Goal: Task Accomplishment & Management: Manage account settings

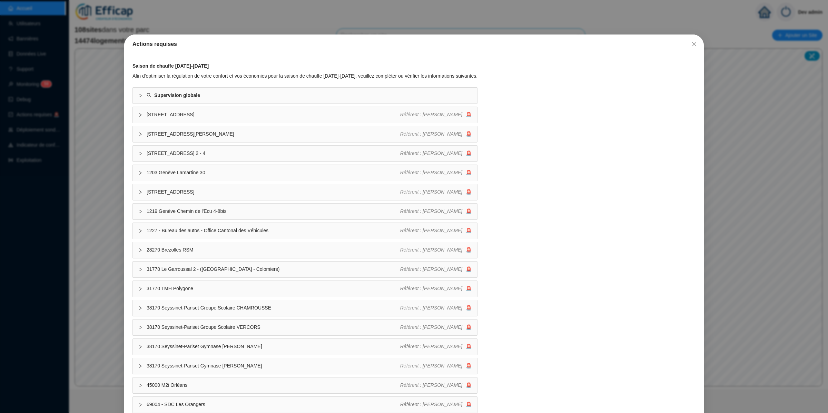
click at [62, 216] on div "Actions requises Saison de chauffe [DATE]-[DATE] Afin d'optimiser la régulation…" at bounding box center [414, 206] width 828 height 413
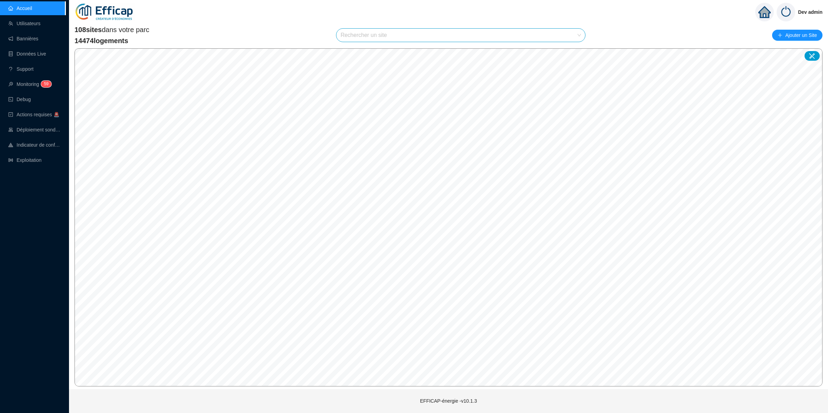
click at [401, 33] on input "search" at bounding box center [458, 35] width 234 height 13
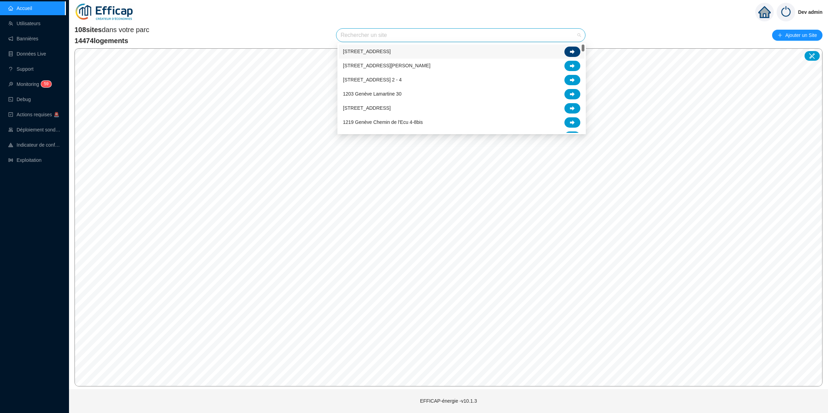
click at [572, 49] on icon at bounding box center [572, 51] width 5 height 5
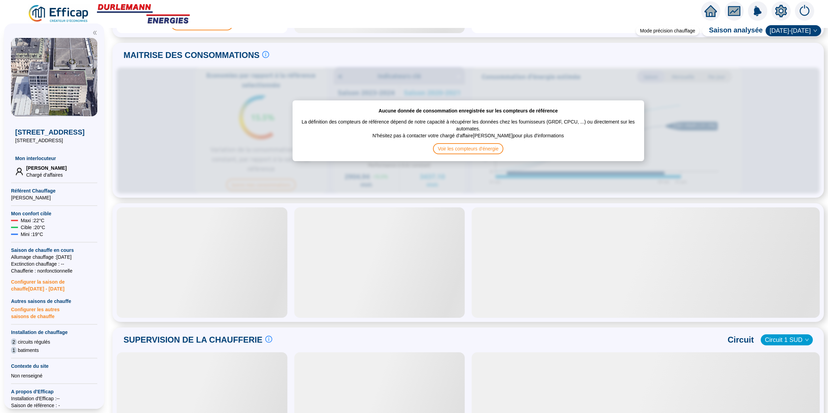
scroll to position [254, 0]
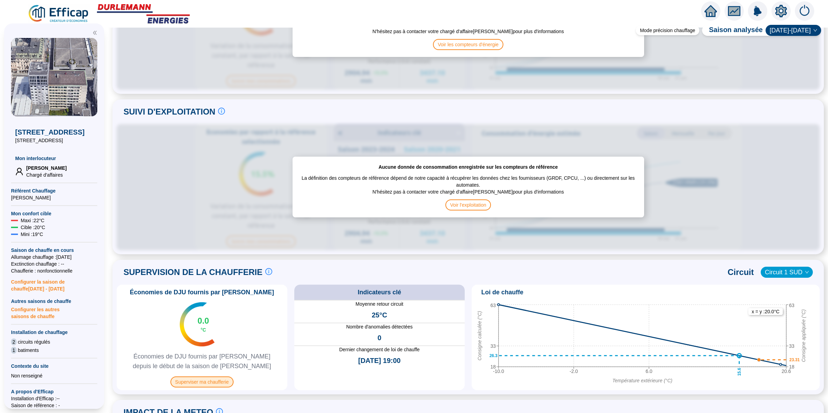
click at [222, 381] on span "Superviser ma chaufferie" at bounding box center [201, 382] width 63 height 11
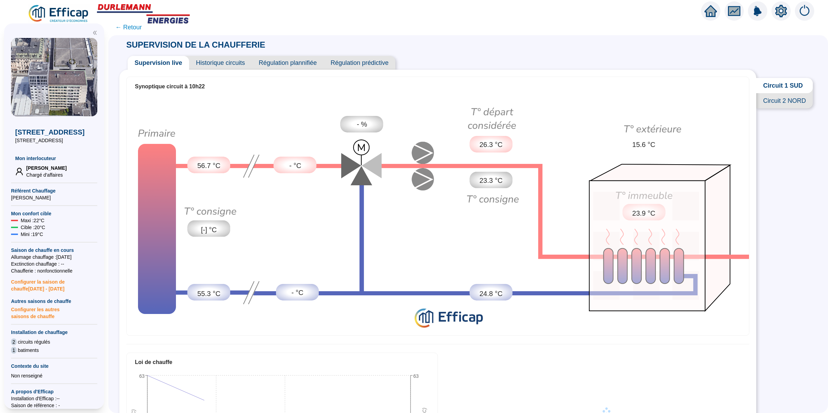
click at [230, 65] on span "Historique circuits" at bounding box center [220, 63] width 63 height 14
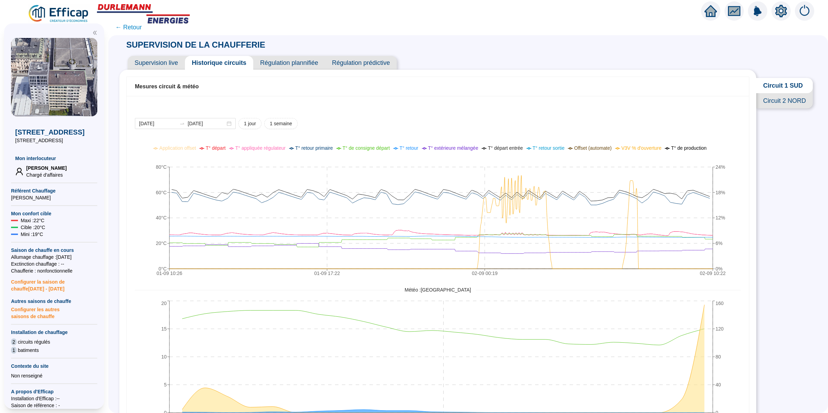
drag, startPoint x: 514, startPoint y: 48, endPoint x: 517, endPoint y: 44, distance: 4.8
click at [516, 46] on div "SUPERVISION DE LA CHAUFFERIE Supervision live Historique circuits Régulation pl…" at bounding box center [468, 78] width 698 height 86
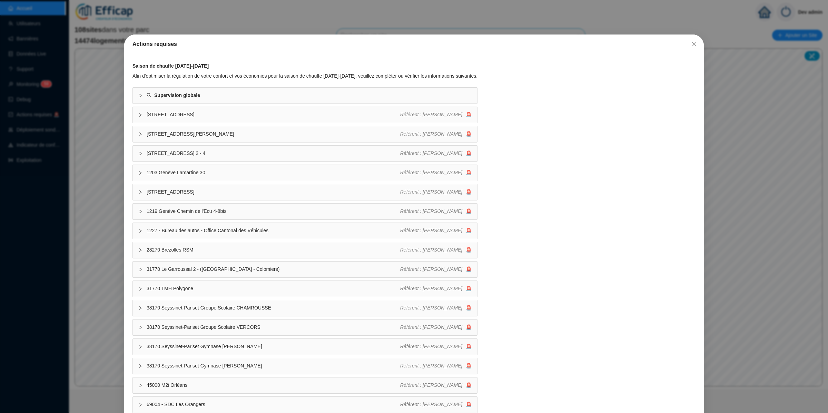
click at [68, 159] on div "Actions requises Saison de chauffe [DATE]-[DATE] Afin d'optimiser la régulation…" at bounding box center [414, 206] width 828 height 413
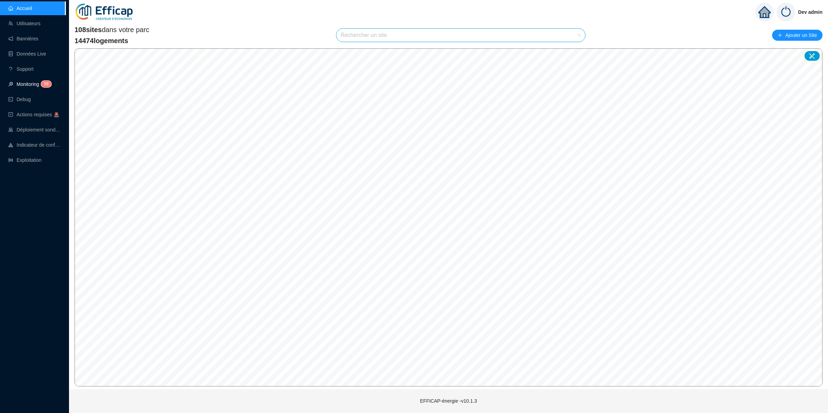
click at [40, 86] on span "5 9" at bounding box center [44, 85] width 10 height 6
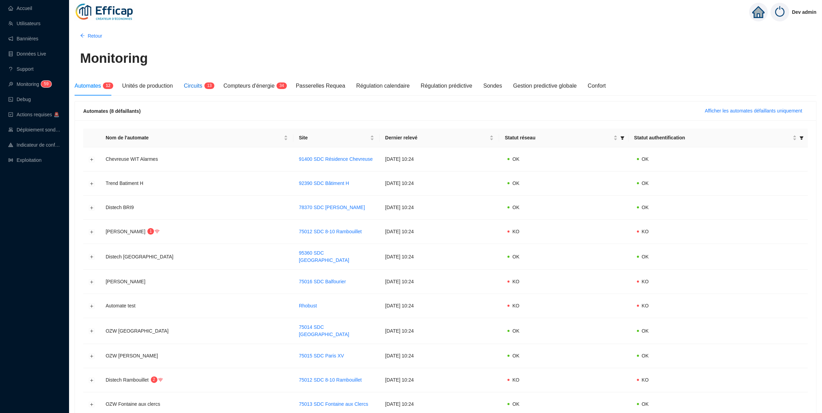
click at [192, 89] on div "Circuits 1 3" at bounding box center [198, 86] width 29 height 8
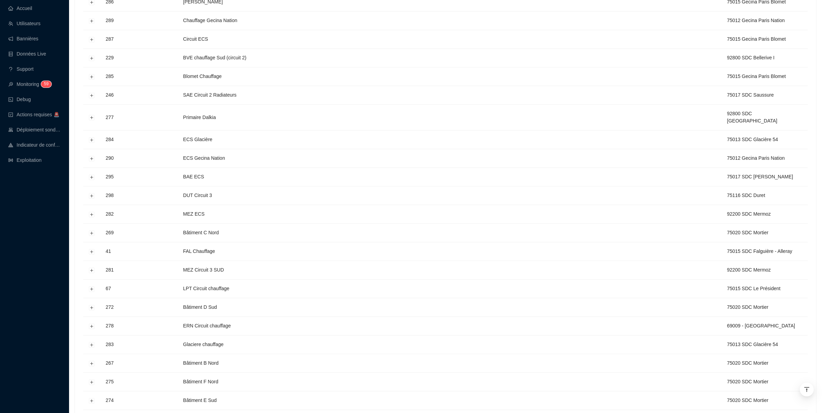
scroll to position [4342, 0]
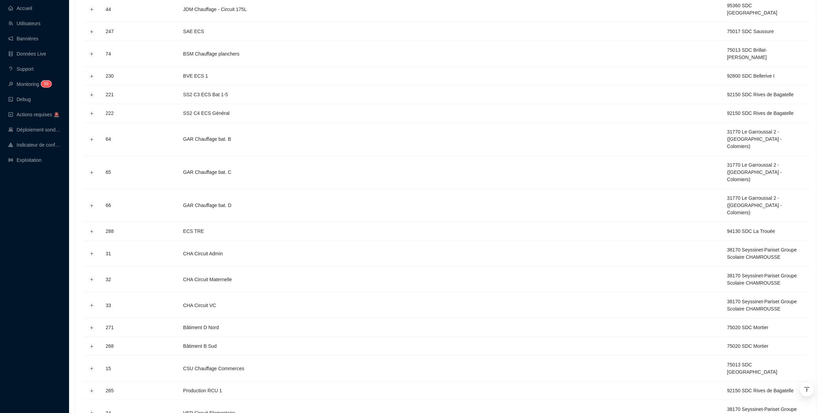
click at [61, 252] on div "Accueil Utilisateurs Bannières Données Live Support Monitoring 5 9 Debug Action…" at bounding box center [33, 206] width 66 height 413
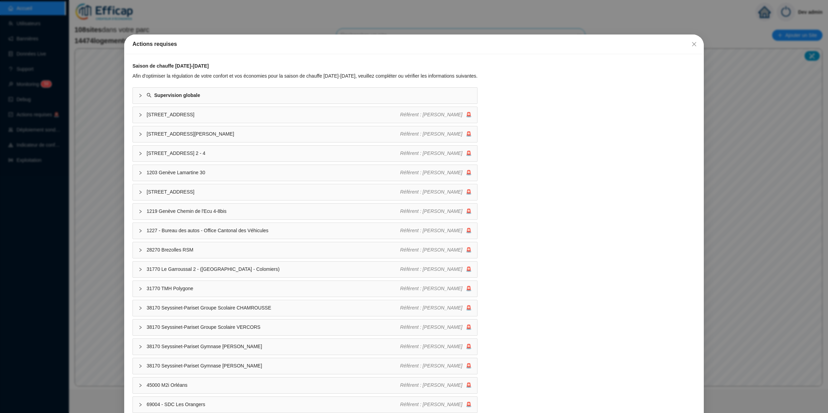
click at [118, 131] on div "Actions requises Saison de chauffe [DATE]-[DATE] Afin d'optimiser la régulation…" at bounding box center [414, 206] width 828 height 413
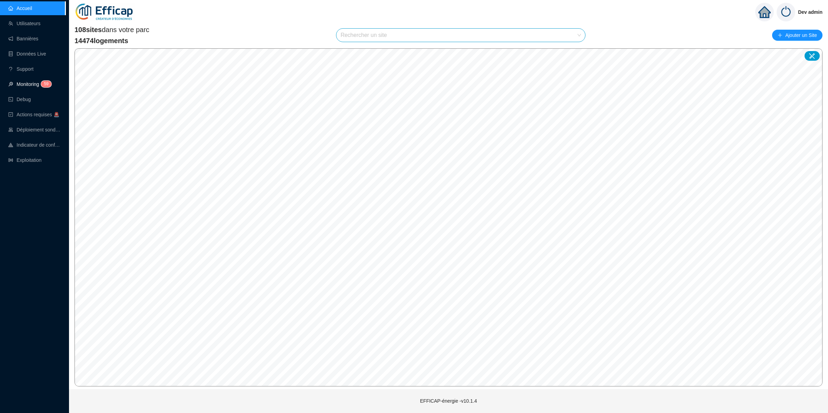
click at [19, 83] on link "Monitoring 5 9" at bounding box center [28, 84] width 41 height 6
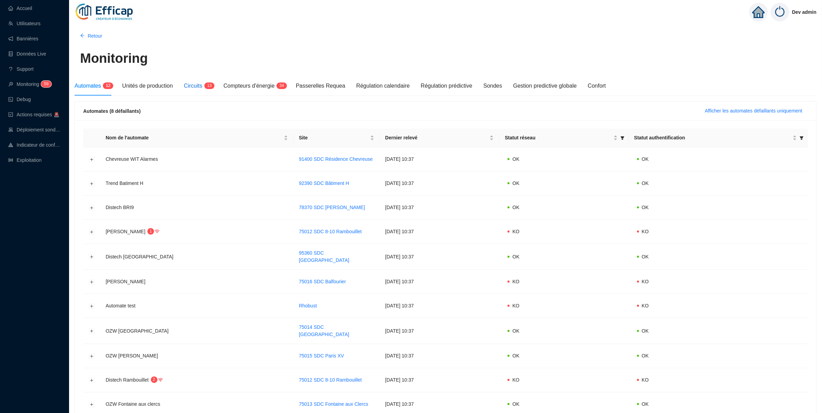
click at [201, 90] on div "Circuits 1 3" at bounding box center [198, 86] width 29 height 8
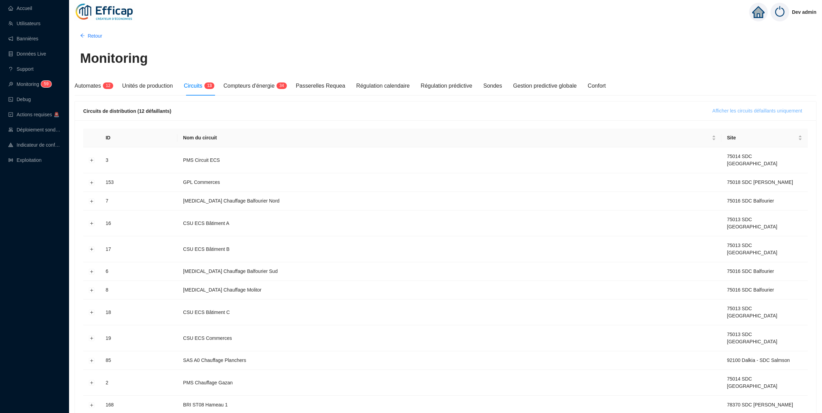
click at [741, 106] on button "Afficher les circuits défaillants uniquement" at bounding box center [757, 111] width 101 height 11
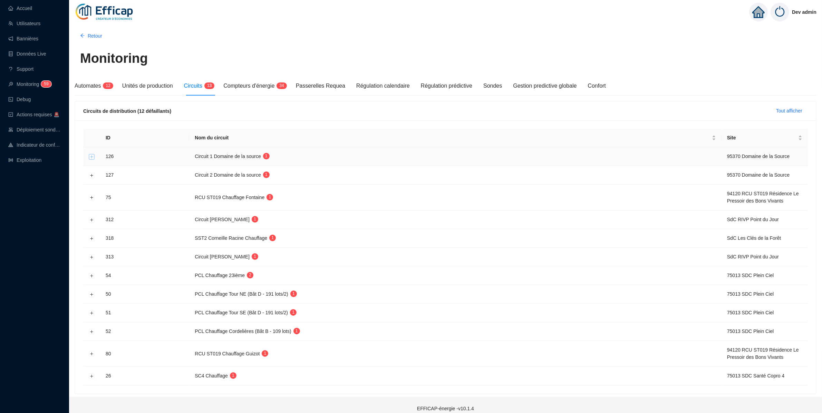
click at [93, 157] on button "Développer la ligne" at bounding box center [92, 157] width 6 height 6
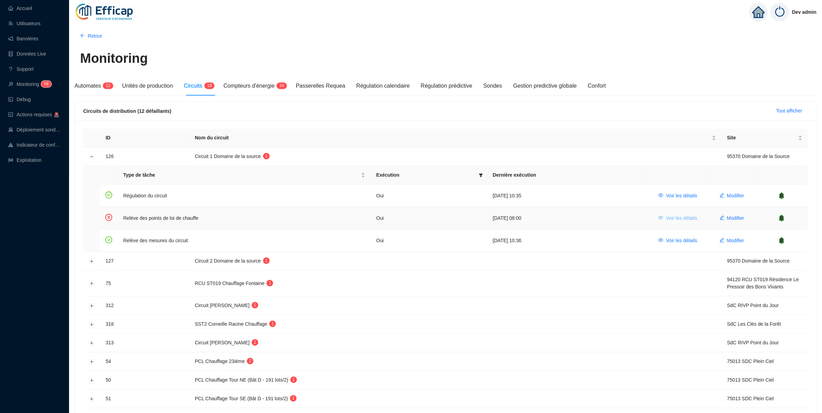
click at [681, 215] on span "Voir les détails" at bounding box center [681, 218] width 31 height 7
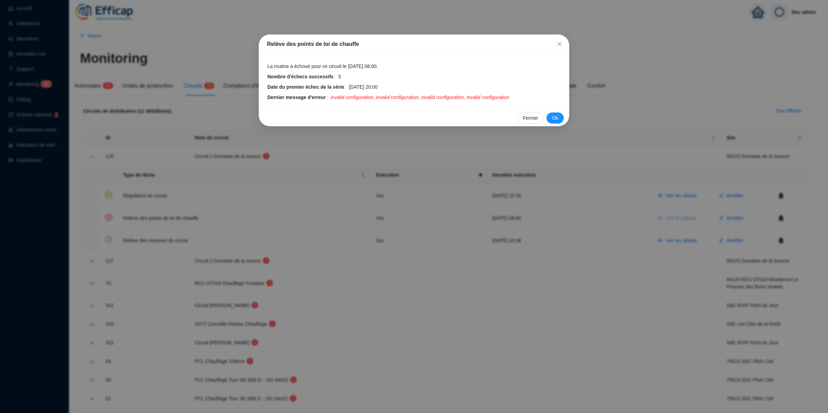
click at [681, 214] on div "Relève des points de loi de chauffe La routine a échoué pour ce circuit le 2 se…" at bounding box center [414, 206] width 828 height 413
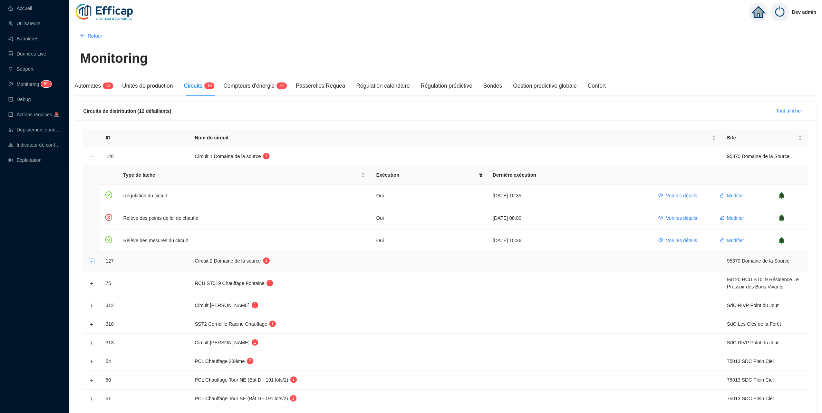
click at [90, 261] on button "Développer la ligne" at bounding box center [92, 262] width 6 height 6
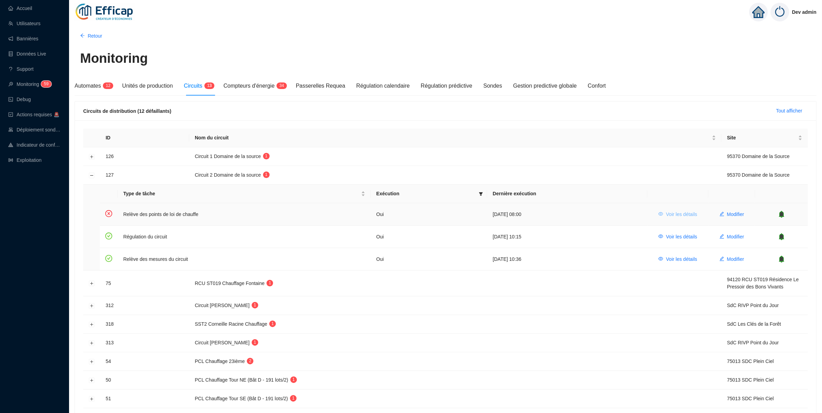
click at [684, 214] on span "Voir les détails" at bounding box center [681, 214] width 31 height 7
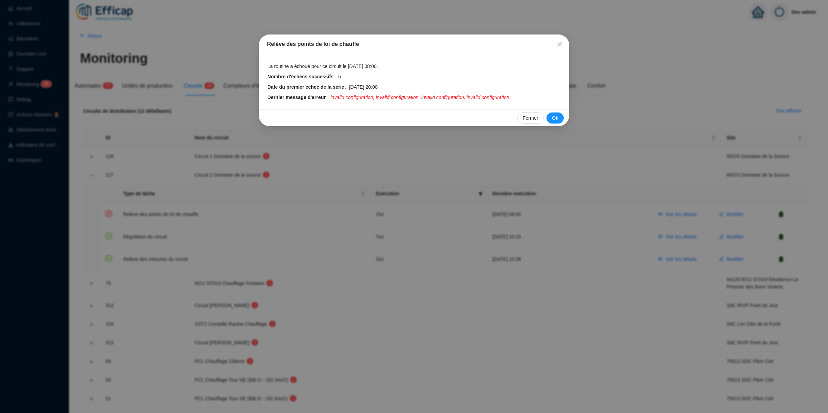
click at [513, 307] on div "Relève des points de loi de chauffe La routine a échoué pour ce circuit le 2 se…" at bounding box center [414, 206] width 828 height 413
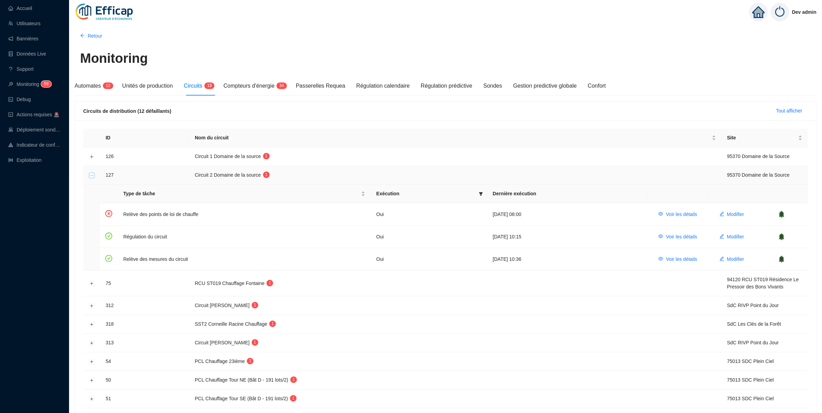
click at [92, 175] on button "Réduire la ligne" at bounding box center [92, 176] width 6 height 6
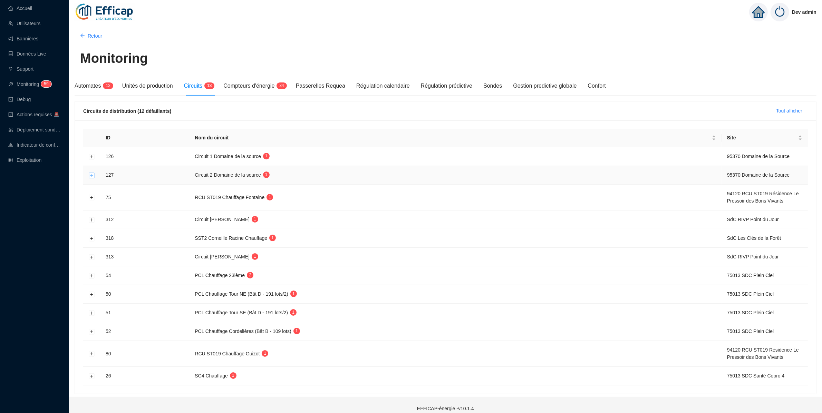
click at [92, 178] on button "Développer la ligne" at bounding box center [92, 176] width 6 height 6
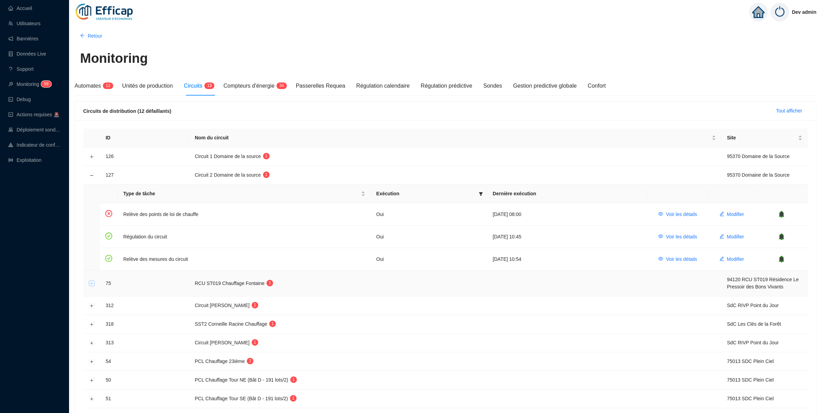
click at [92, 284] on button "Développer la ligne" at bounding box center [92, 284] width 6 height 6
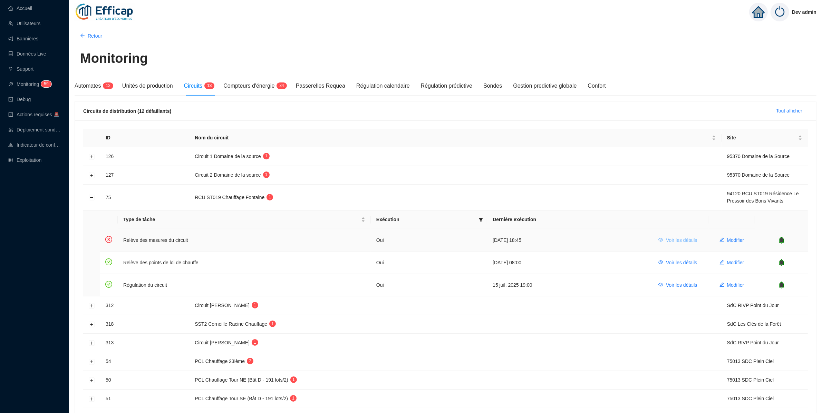
click at [686, 241] on span "Voir les détails" at bounding box center [681, 240] width 31 height 7
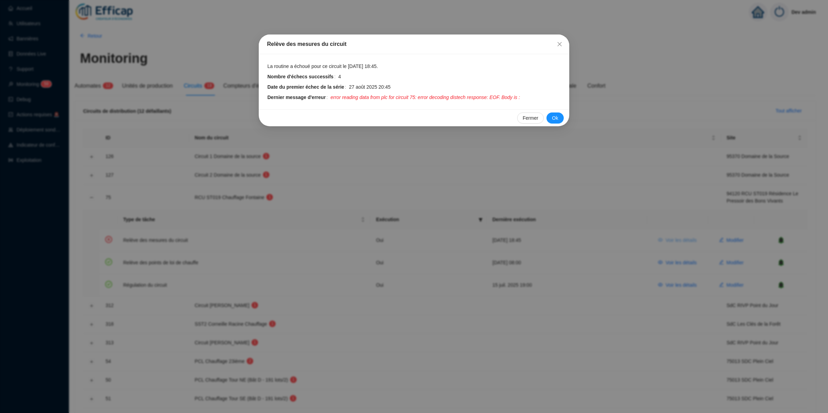
click at [686, 241] on div "Relève des mesures du circuit La routine a échoué pour ce circuit le 1 sept. 20…" at bounding box center [414, 206] width 828 height 413
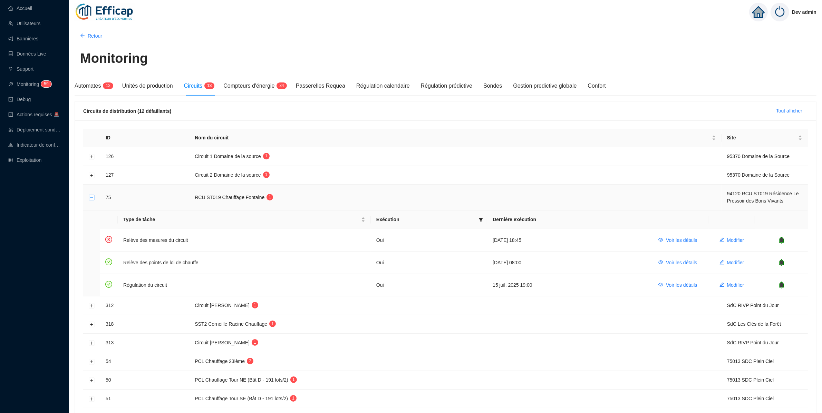
click at [94, 198] on button "Réduire la ligne" at bounding box center [92, 198] width 6 height 6
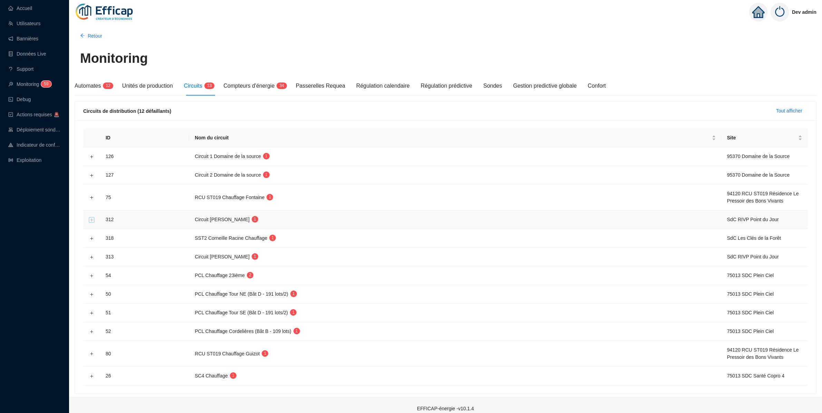
click at [93, 221] on button "Développer la ligne" at bounding box center [92, 220] width 6 height 6
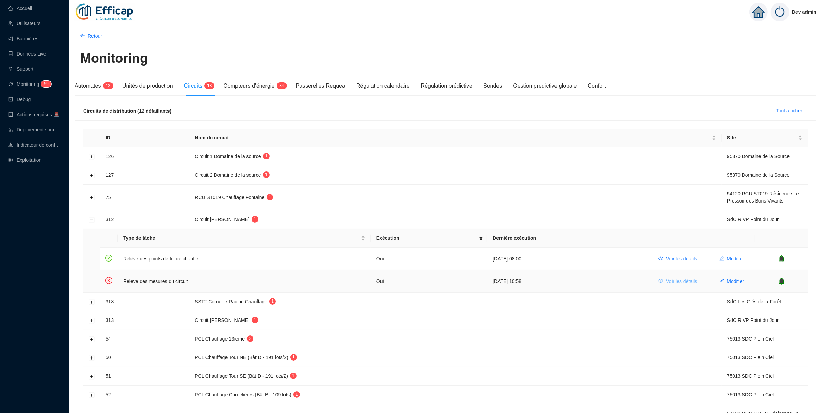
click at [691, 283] on span "Voir les détails" at bounding box center [681, 281] width 31 height 7
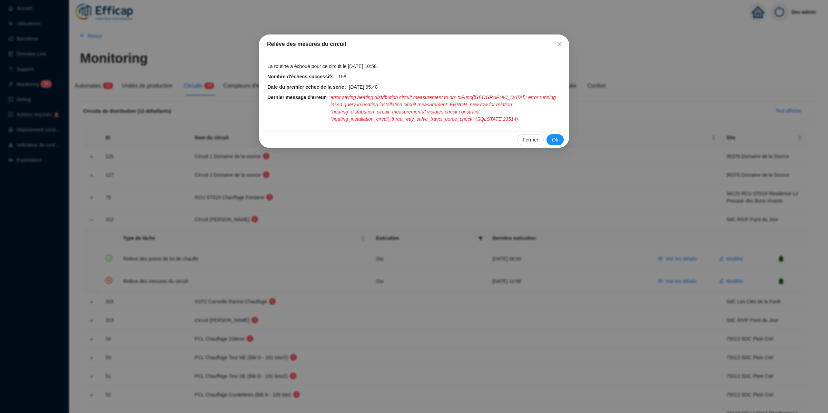
click at [354, 281] on div "Relève des mesures du circuit La routine a échoué pour ce circuit le 2 sept. 20…" at bounding box center [414, 206] width 828 height 413
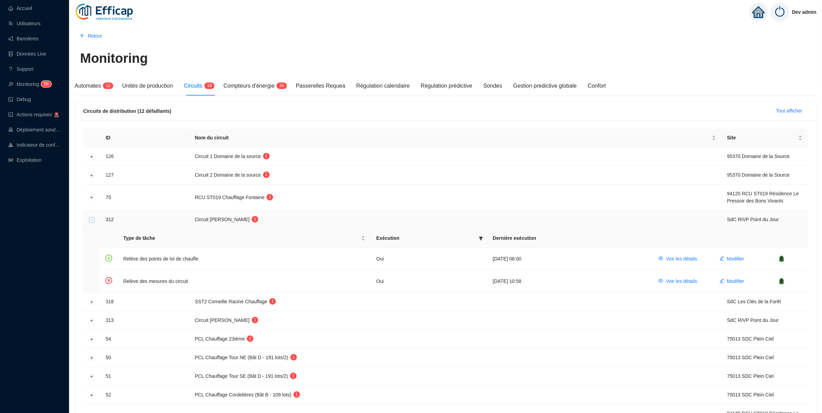
click at [92, 222] on button "Réduire la ligne" at bounding box center [92, 220] width 6 height 6
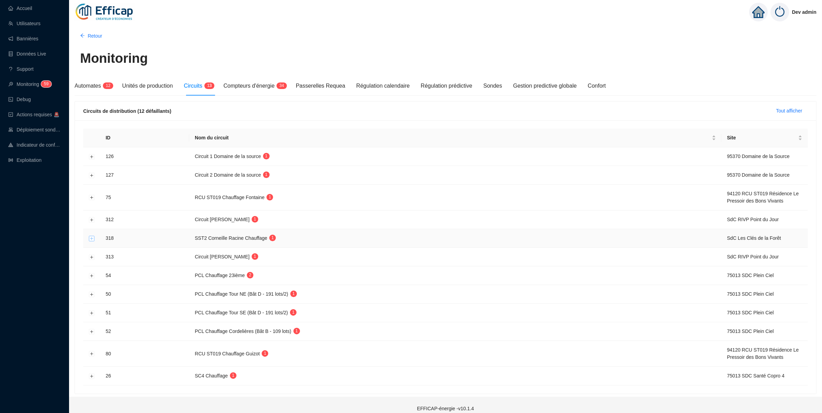
click at [90, 241] on button "Développer la ligne" at bounding box center [92, 239] width 6 height 6
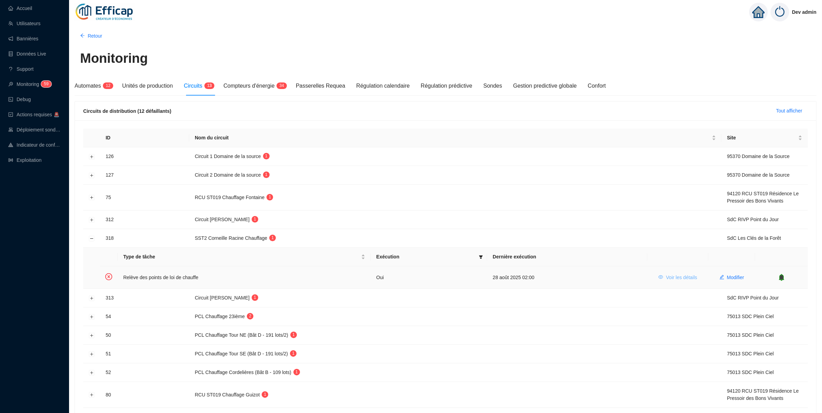
click at [692, 277] on span "Voir les détails" at bounding box center [681, 277] width 31 height 7
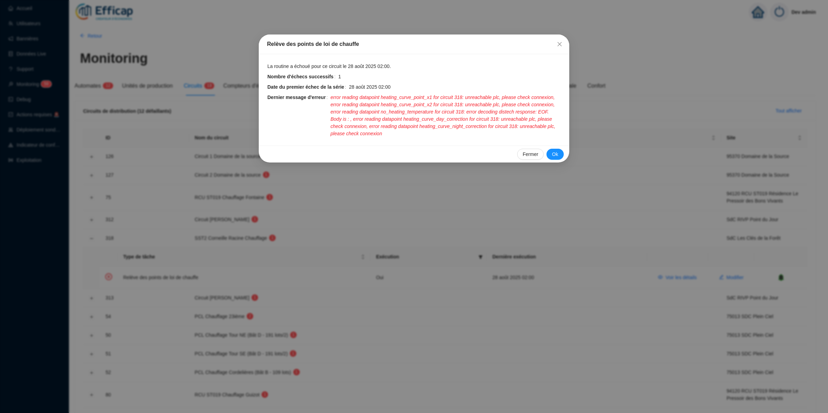
click at [162, 221] on div "Relève des points de loi de chauffe La routine a échoué pour ce circuit le 28 a…" at bounding box center [414, 206] width 828 height 413
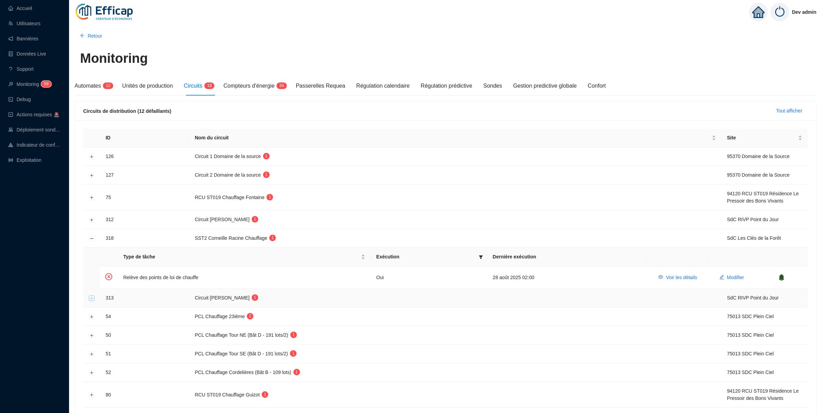
click at [93, 298] on button "Développer la ligne" at bounding box center [92, 298] width 6 height 6
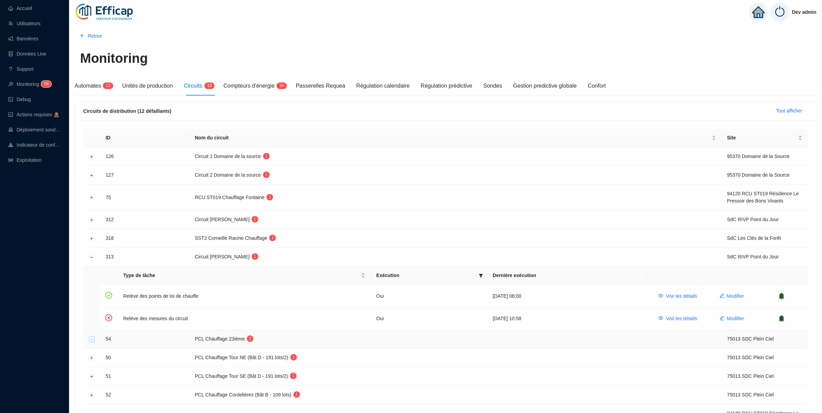
click at [94, 339] on button "Développer la ligne" at bounding box center [92, 340] width 6 height 6
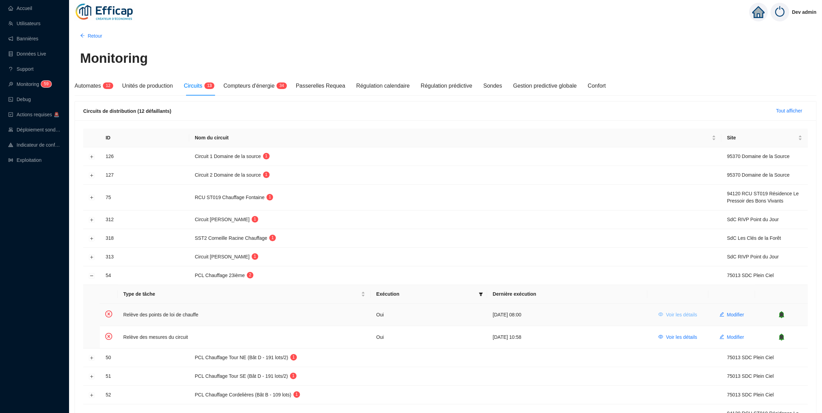
click at [697, 318] on button "Voir les détails" at bounding box center [678, 314] width 50 height 11
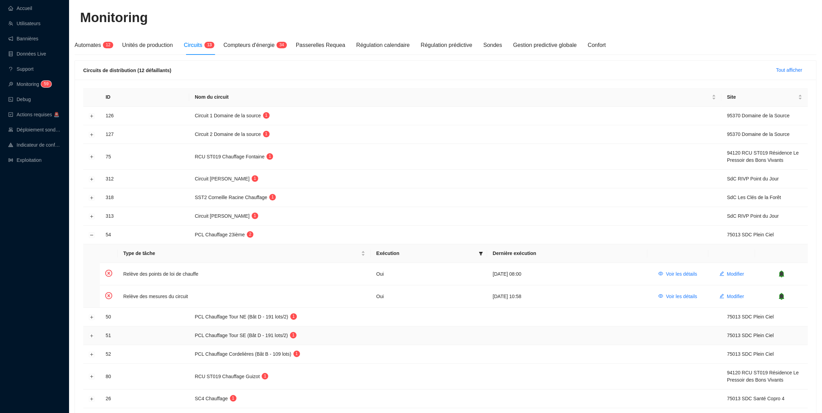
scroll to position [48, 0]
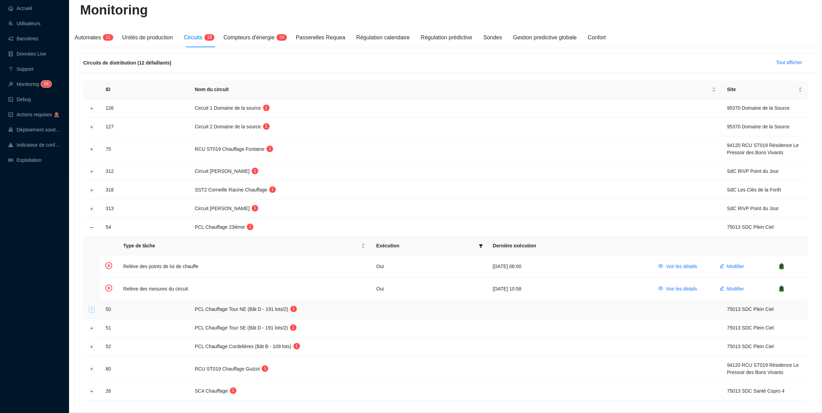
click at [93, 310] on button "Développer la ligne" at bounding box center [92, 310] width 6 height 6
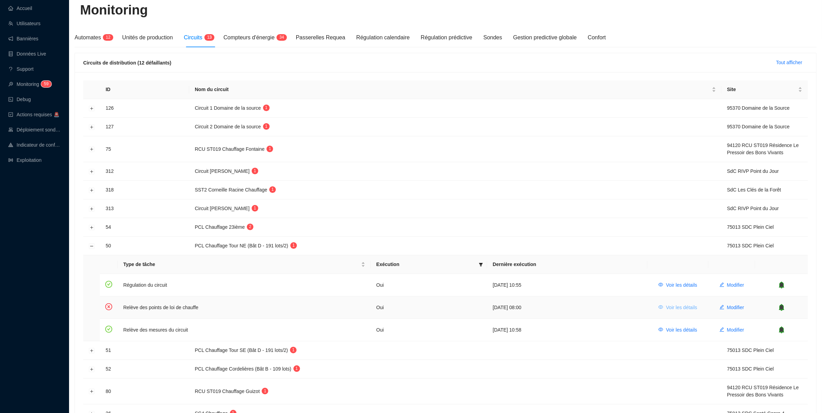
click at [674, 308] on span "Voir les détails" at bounding box center [681, 307] width 31 height 7
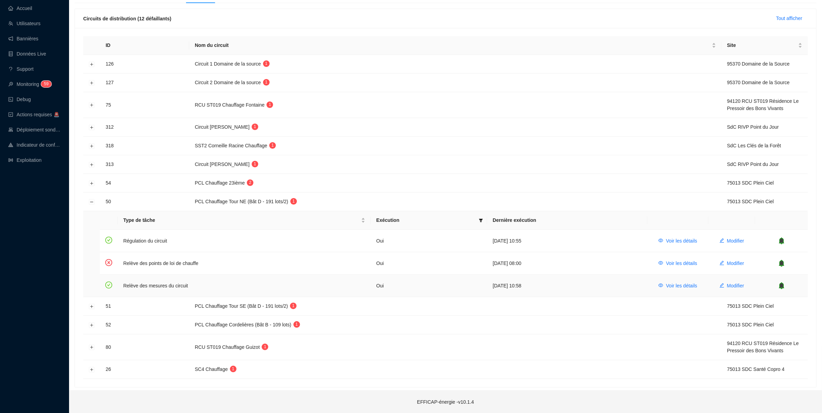
scroll to position [95, 0]
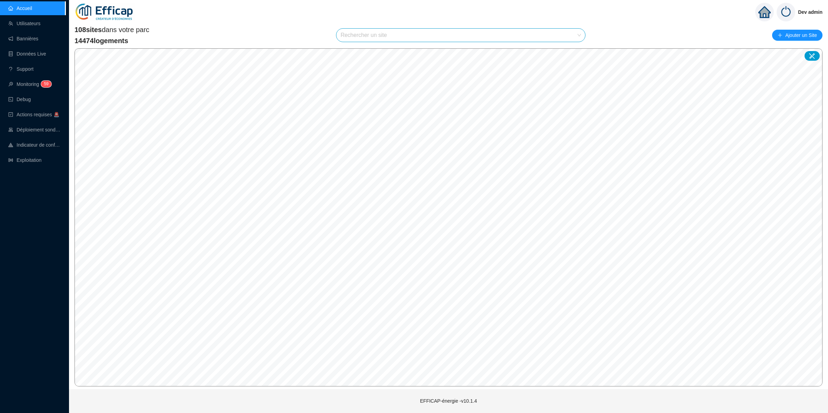
click at [473, 36] on input "search" at bounding box center [458, 35] width 234 height 13
type input "domaine"
click at [571, 50] on icon at bounding box center [572, 51] width 5 height 5
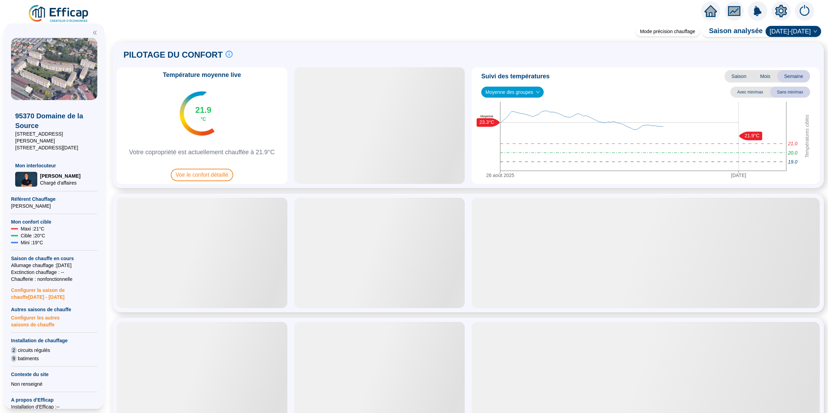
click at [780, 9] on icon "setting" at bounding box center [781, 11] width 5 height 5
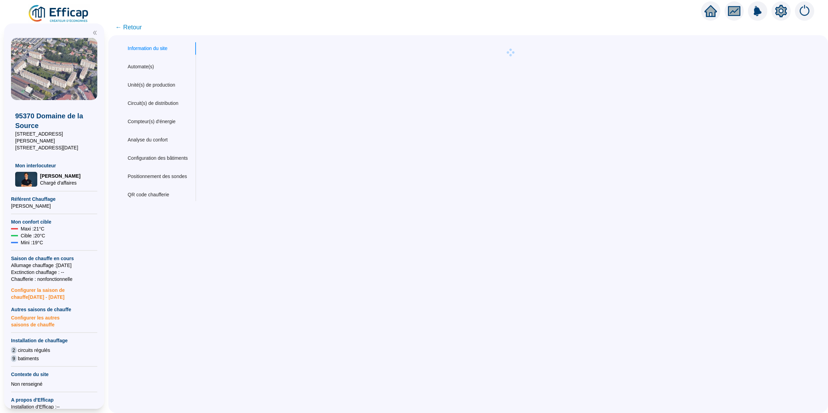
click at [155, 74] on div "Information du site Automate(s) Unité(s) de production Circuit(s) de distributi…" at bounding box center [157, 121] width 77 height 159
click at [152, 67] on div "Automate(s)" at bounding box center [141, 66] width 26 height 7
click at [167, 107] on div "Circuit(s) de distribution" at bounding box center [153, 103] width 51 height 7
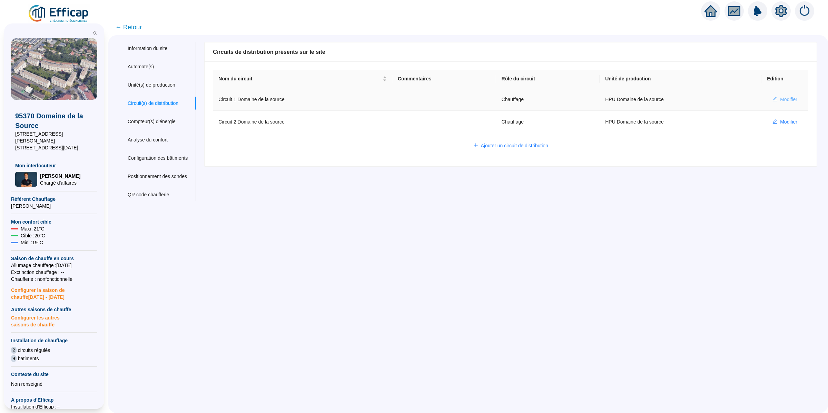
click at [780, 98] on span "Modifier" at bounding box center [788, 99] width 17 height 7
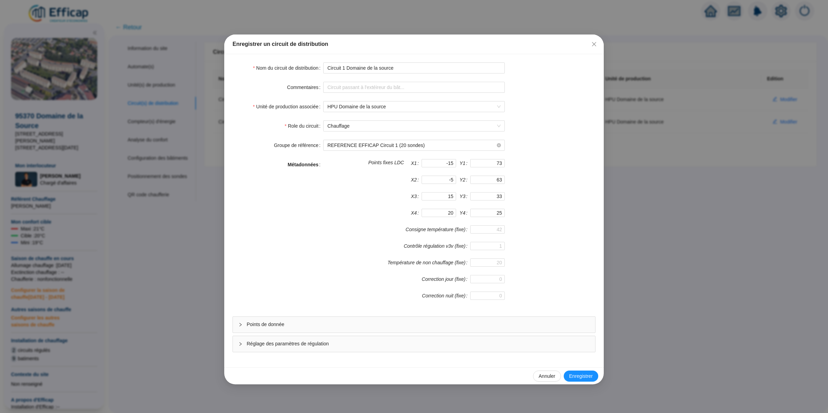
click at [320, 328] on span "Points de donnée" at bounding box center [418, 324] width 343 height 7
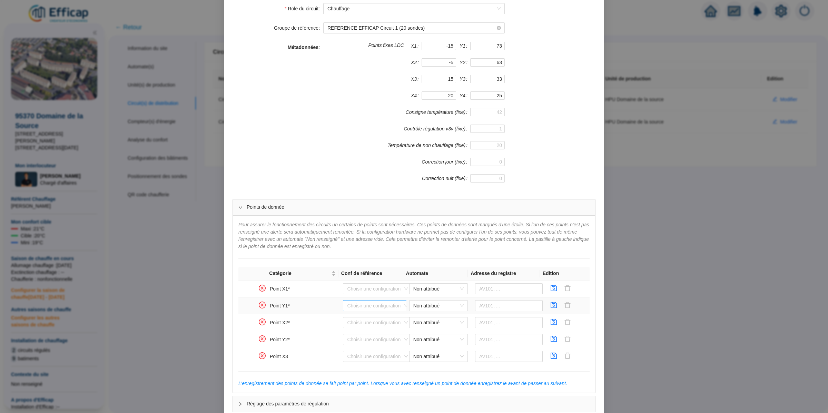
scroll to position [232, 0]
click at [630, 216] on div "Enregistrer un circuit de distribution Nom du circuit de distribution Circuit 1…" at bounding box center [414, 206] width 828 height 413
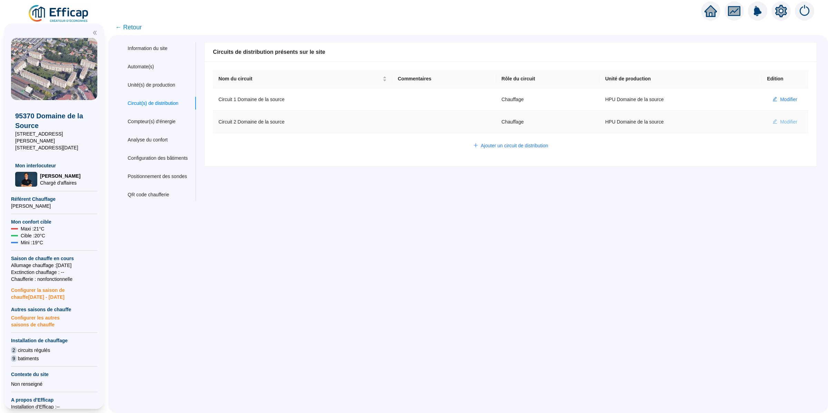
click at [771, 120] on button "Modifier" at bounding box center [785, 121] width 36 height 11
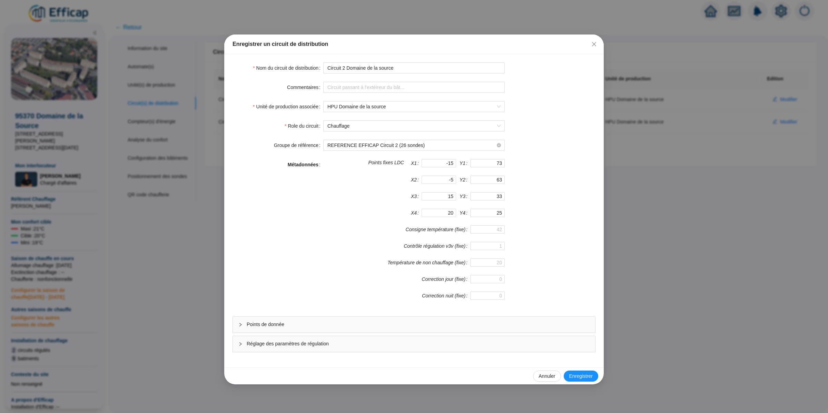
click at [352, 325] on span "Points de donnée" at bounding box center [418, 324] width 343 height 7
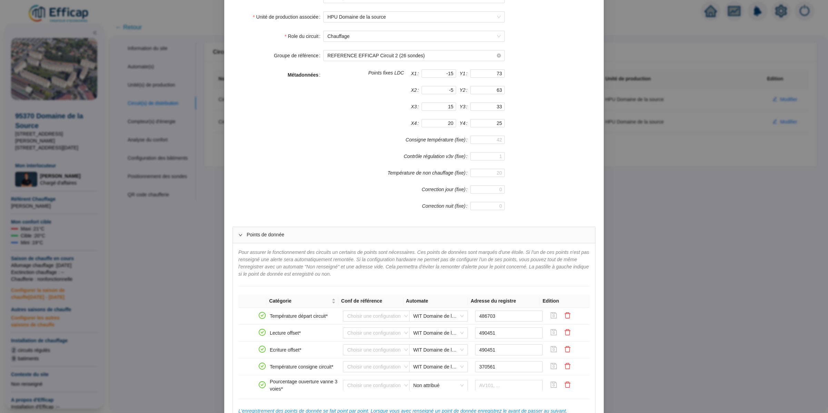
scroll to position [84, 0]
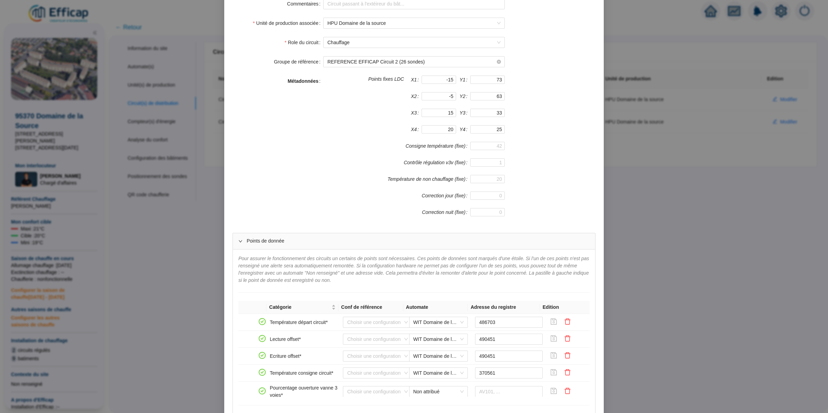
click at [676, 180] on div "Enregistrer un circuit de distribution Nom du circuit de distribution Circuit 2…" at bounding box center [414, 206] width 828 height 413
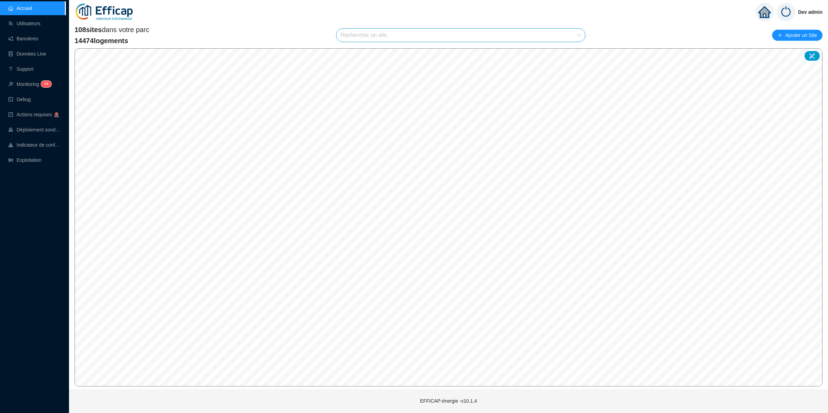
click at [513, 31] on input "search" at bounding box center [458, 35] width 234 height 13
type input "domain"
click at [565, 51] on div at bounding box center [573, 52] width 16 height 10
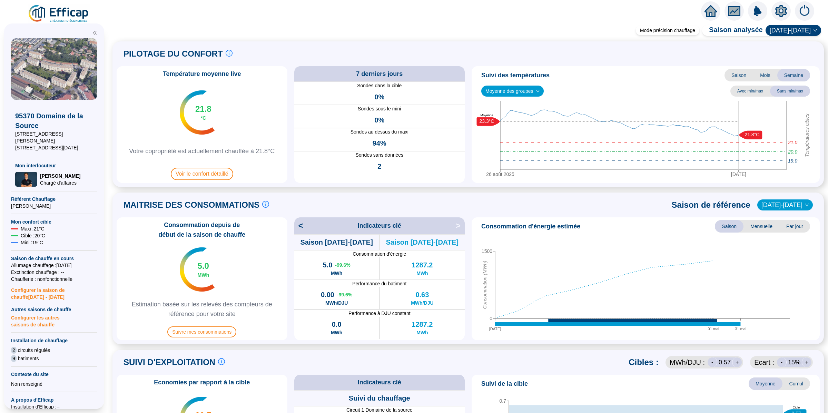
click at [781, 13] on icon "setting" at bounding box center [781, 11] width 5 height 5
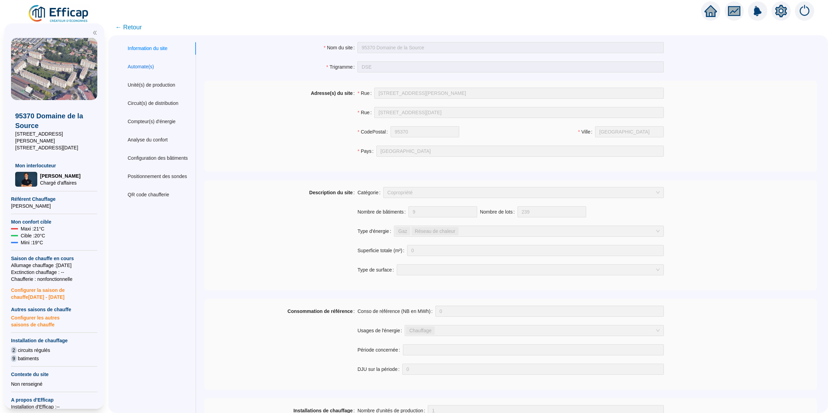
click at [149, 65] on div "Automate(s)" at bounding box center [141, 66] width 26 height 7
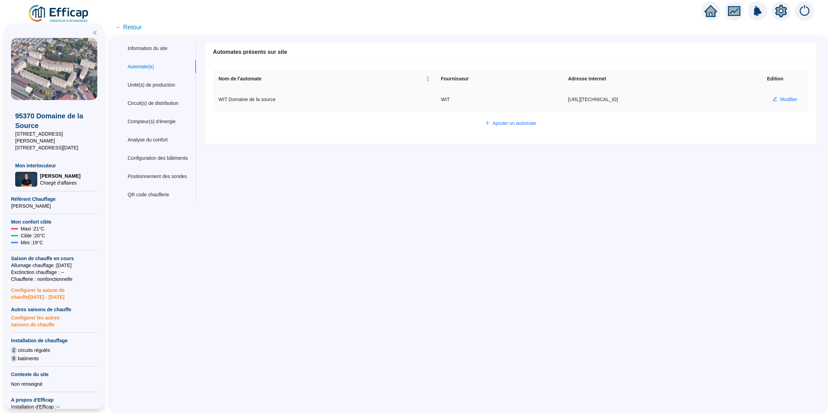
drag, startPoint x: 662, startPoint y: 99, endPoint x: 550, endPoint y: 99, distance: 112.2
click at [550, 99] on tr "WIT Domaine de la source WIT http://80.15.46.140:5001 Modifier" at bounding box center [511, 99] width 596 height 22
copy tr "http://80.15.46.140:5001"
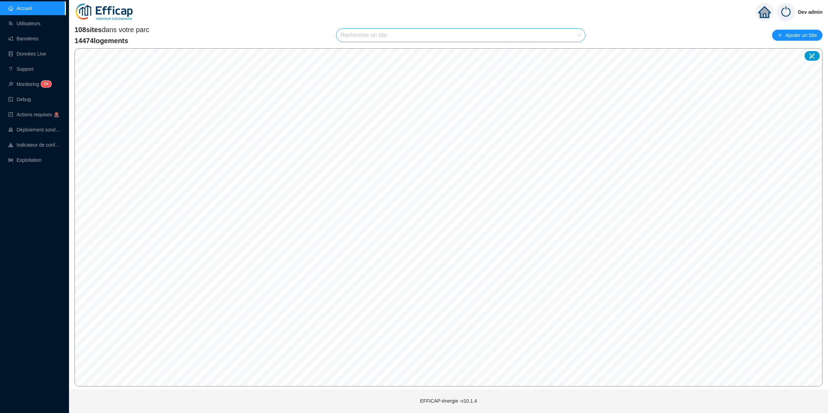
click at [413, 35] on input "search" at bounding box center [458, 35] width 234 height 13
type input "poly"
click at [574, 50] on icon at bounding box center [572, 51] width 5 height 5
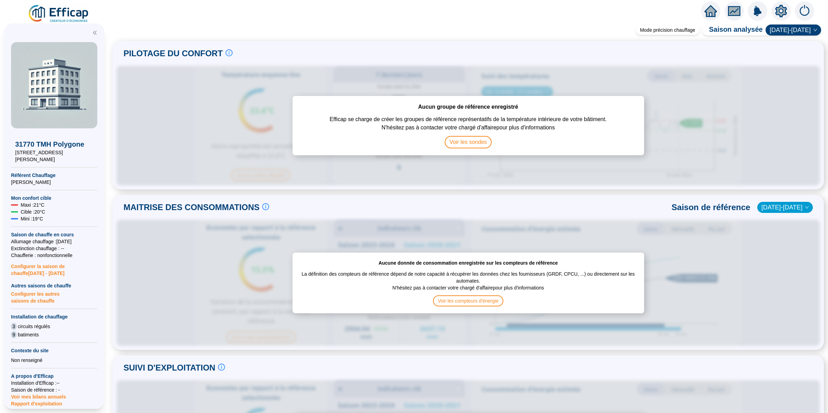
click at [786, 12] on icon "setting" at bounding box center [782, 11] width 12 height 12
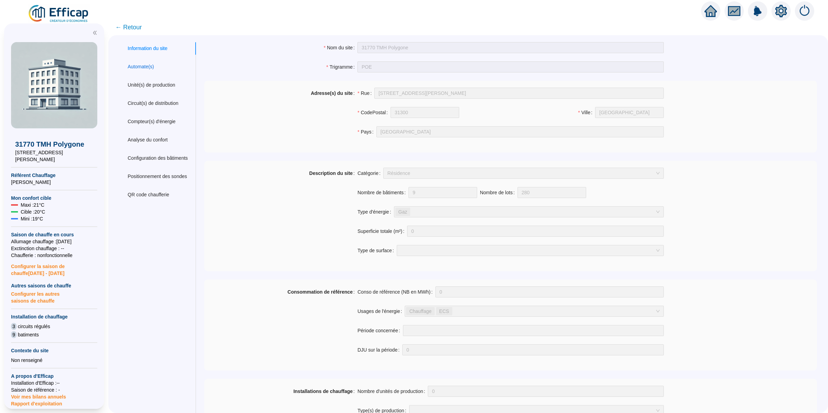
click at [148, 69] on div "Automate(s)" at bounding box center [141, 66] width 26 height 7
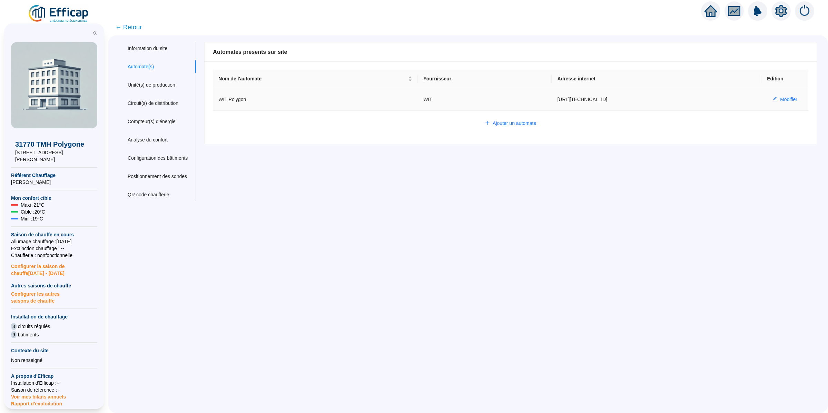
drag, startPoint x: 613, startPoint y: 97, endPoint x: 534, endPoint y: 101, distance: 79.2
click at [552, 101] on td "[URL][TECHNICAL_ID]" at bounding box center [657, 99] width 210 height 22
copy td "[URL][TECHNICAL_ID]"
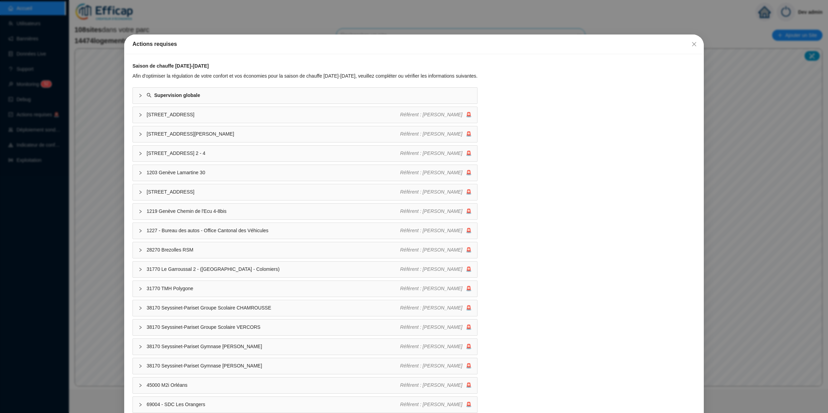
click at [31, 159] on div "Actions requises Saison de chauffe [DATE]-[DATE] Afin d'optimiser la régulation…" at bounding box center [414, 206] width 828 height 413
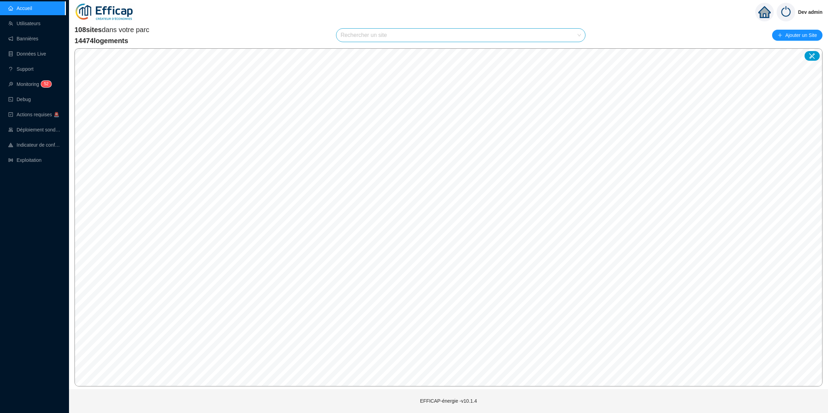
click at [460, 37] on input "search" at bounding box center [458, 35] width 234 height 13
type input "poly"
click at [573, 54] on div at bounding box center [573, 52] width 16 height 10
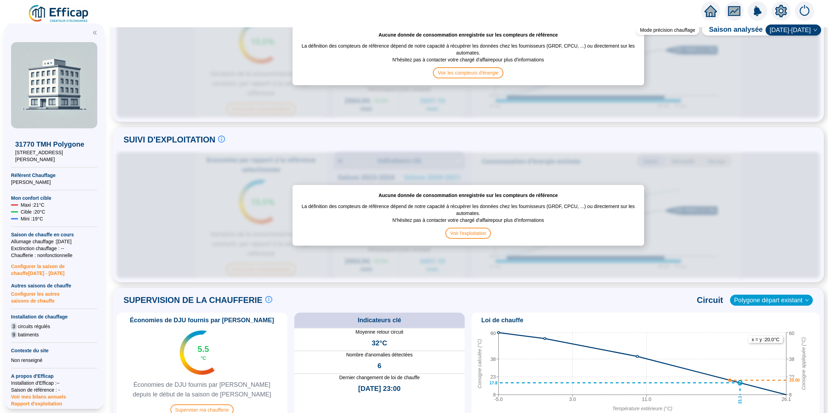
scroll to position [294, 0]
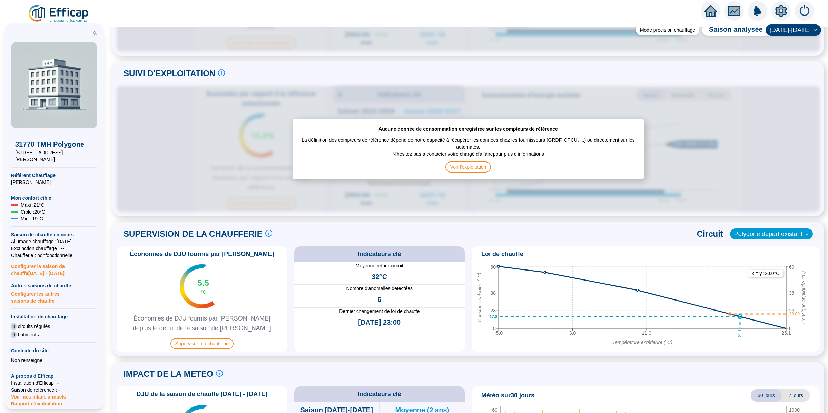
click at [213, 349] on div "Économies de DJU fournis par Efficap 5.5 °C Économies de DJU fournis par Effica…" at bounding box center [202, 299] width 171 height 106
click at [216, 348] on span "Superviser ma chaufferie" at bounding box center [201, 343] width 63 height 11
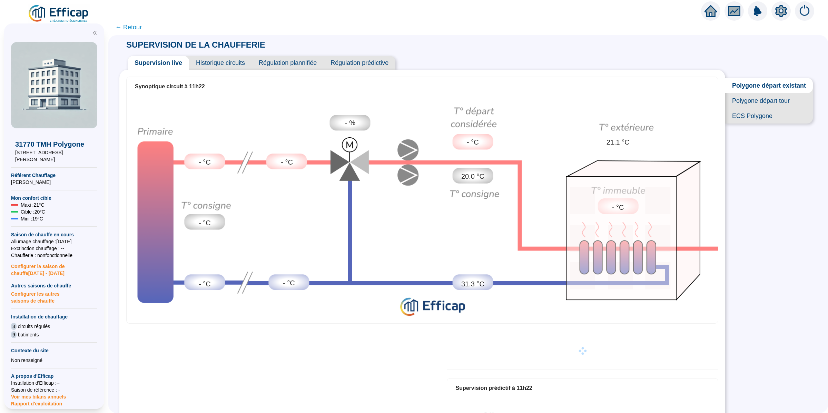
click at [235, 62] on span "Historique circuits" at bounding box center [220, 63] width 63 height 14
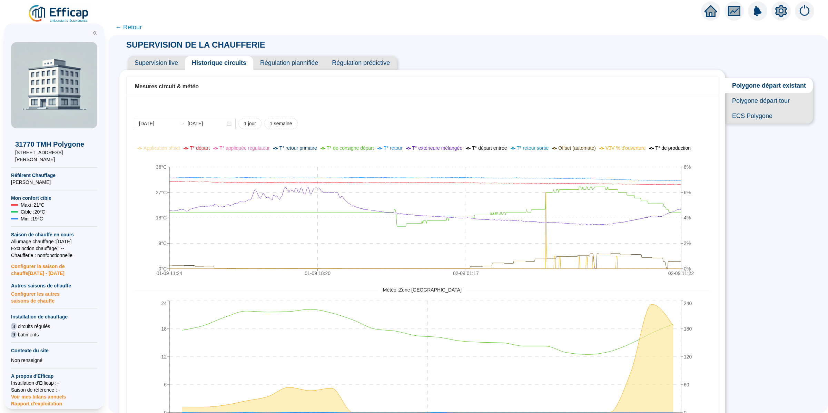
click at [785, 13] on icon "setting" at bounding box center [782, 10] width 12 height 11
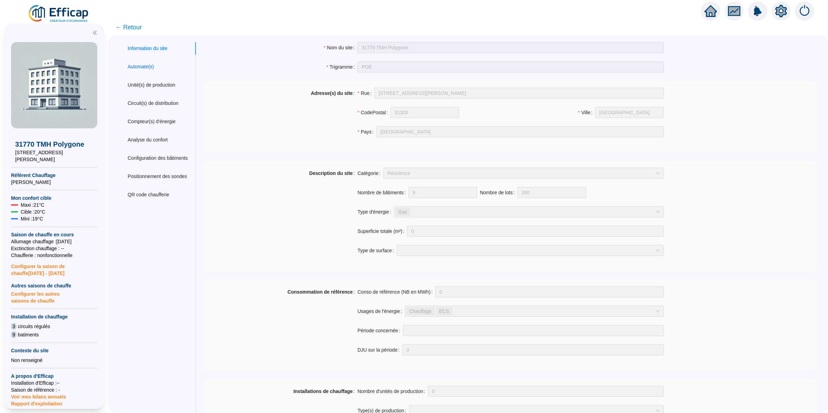
click at [154, 66] on div "Automate(s)" at bounding box center [141, 66] width 26 height 7
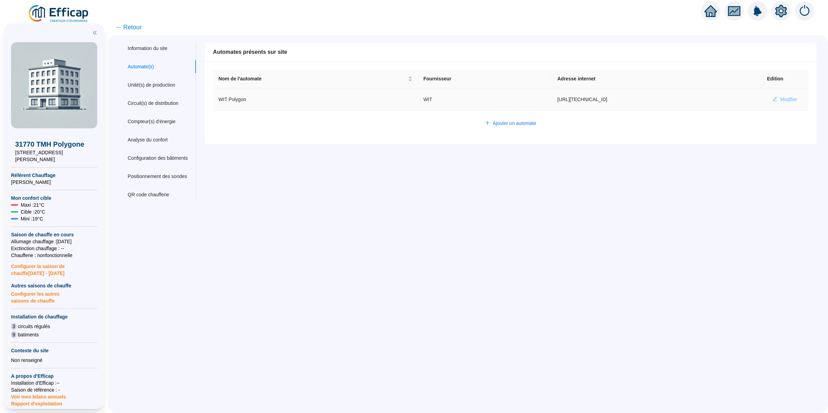
click at [780, 99] on span "Modifier" at bounding box center [788, 99] width 17 height 7
type input "WIT Polygon"
type input "https://77.62.162.142:31200"
type input "585103E39A455FEE"
type input "194625"
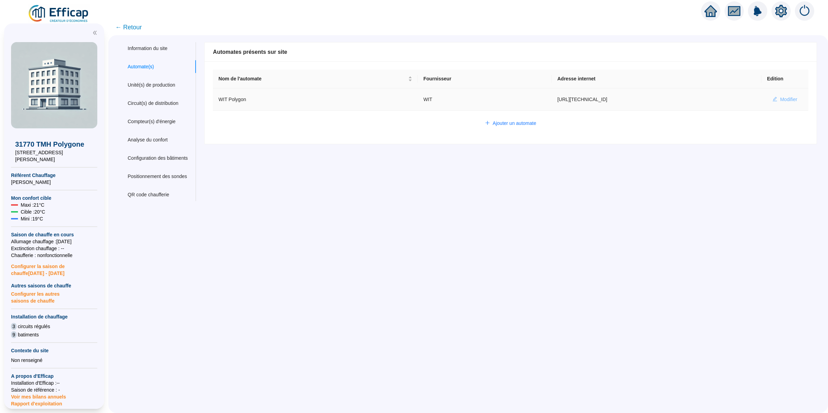
type input "197816"
type input "197760"
type input "194494"
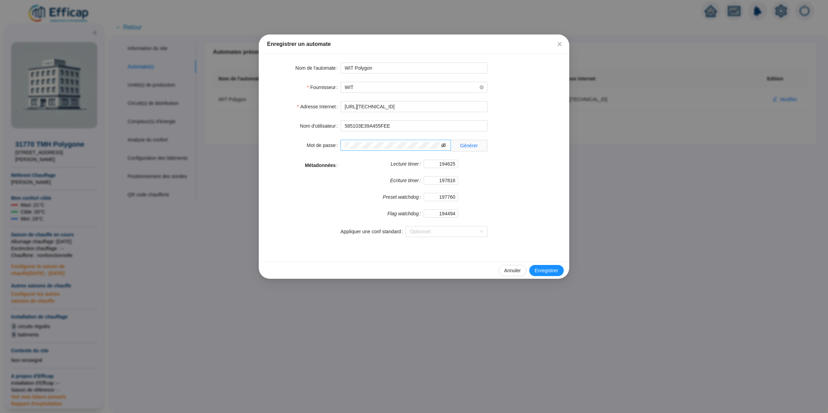
click at [443, 146] on icon "eye-invisible" at bounding box center [443, 145] width 5 height 5
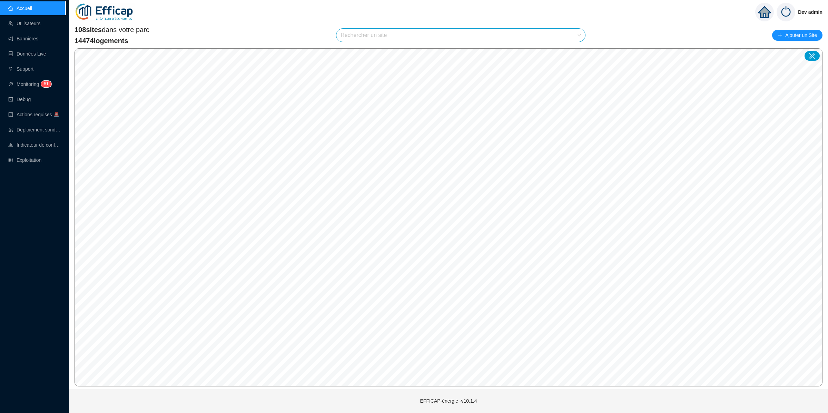
click at [568, 40] on input "search" at bounding box center [458, 35] width 234 height 13
type input "chevre"
click at [575, 54] on div at bounding box center [573, 52] width 16 height 10
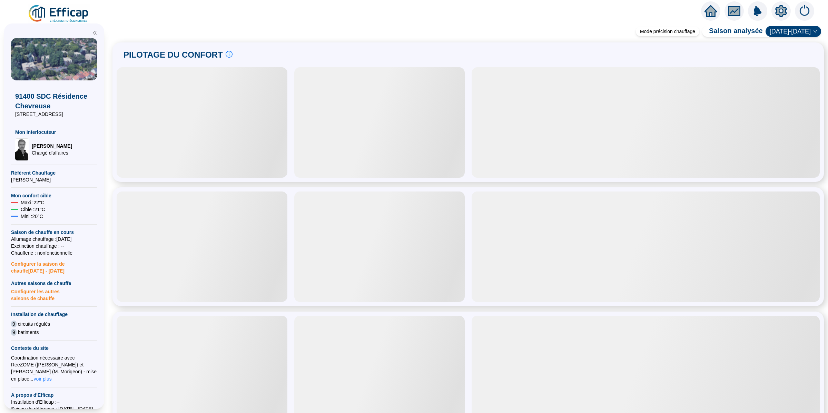
click at [778, 14] on icon "setting" at bounding box center [782, 11] width 12 height 12
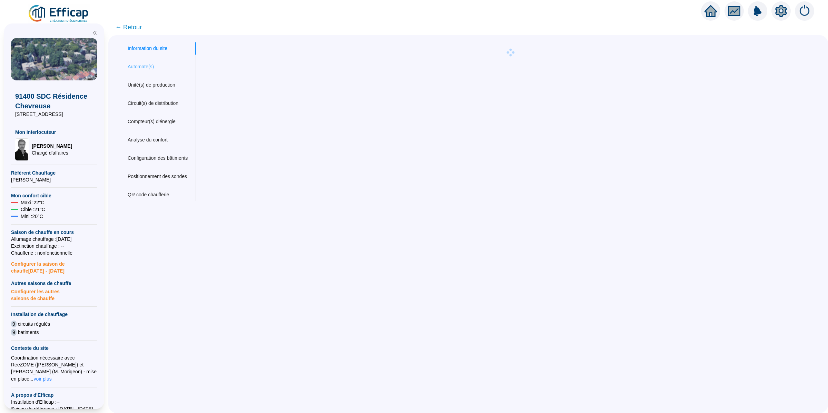
click at [168, 70] on div "Automate(s)" at bounding box center [157, 66] width 77 height 13
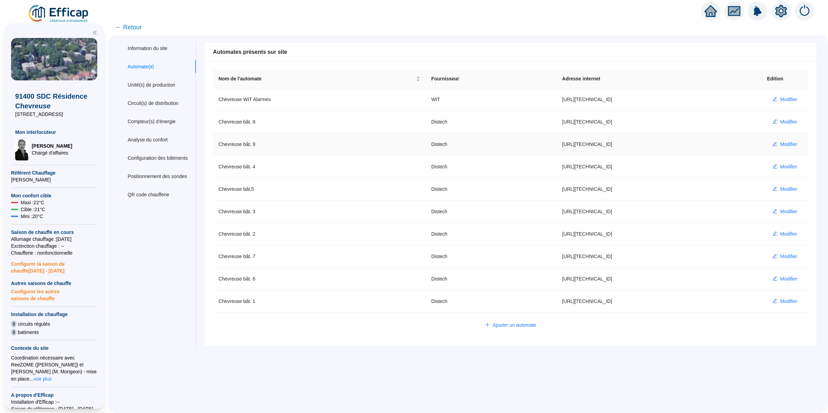
type input "admin-efficap"
click at [780, 100] on span "Modifier" at bounding box center [788, 99] width 17 height 7
type input "Chevreuse WIT Alarmes"
type input "[URL][TECHNICAL_ID]"
type input "5B16F33532393DB1"
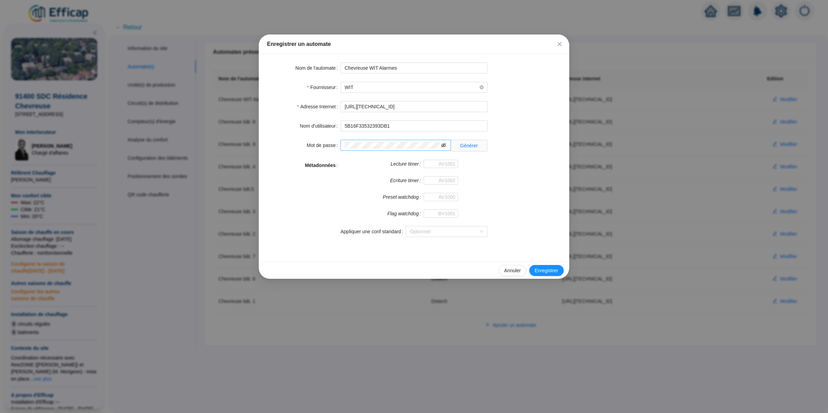
click at [443, 146] on icon "eye-invisible" at bounding box center [443, 145] width 5 height 4
click at [657, 132] on div "Enregistrer un automate Nom de l'automate Chevreuse WIT Alarmes Fournisseur WIT…" at bounding box center [414, 206] width 828 height 413
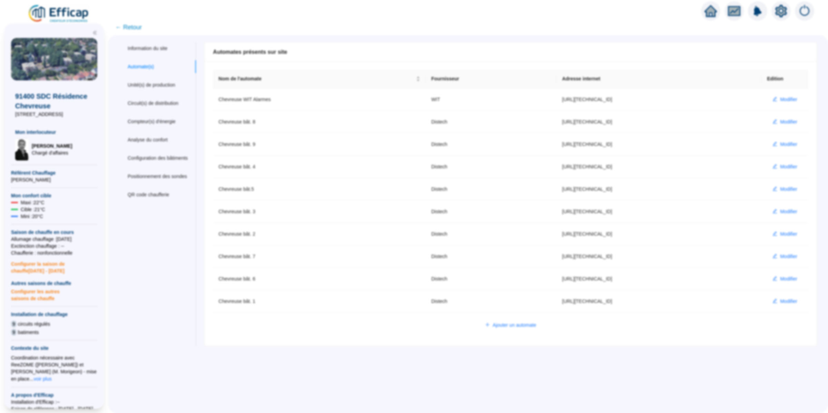
type input "admin-efficap"
click at [140, 29] on span "← Retour" at bounding box center [128, 27] width 27 height 10
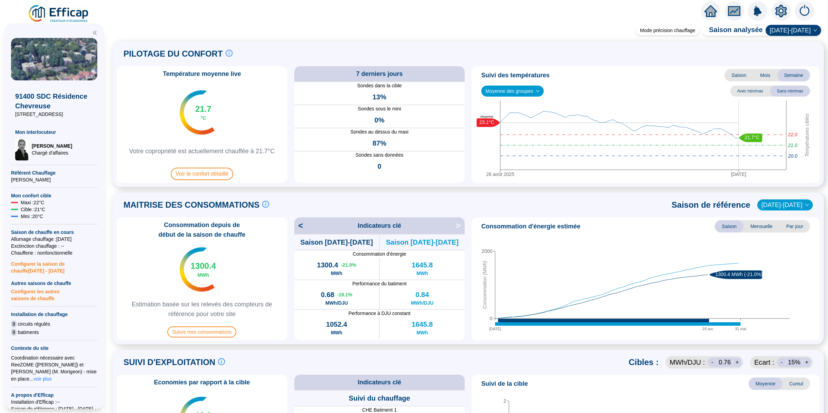
click at [759, 10] on img at bounding box center [757, 10] width 19 height 19
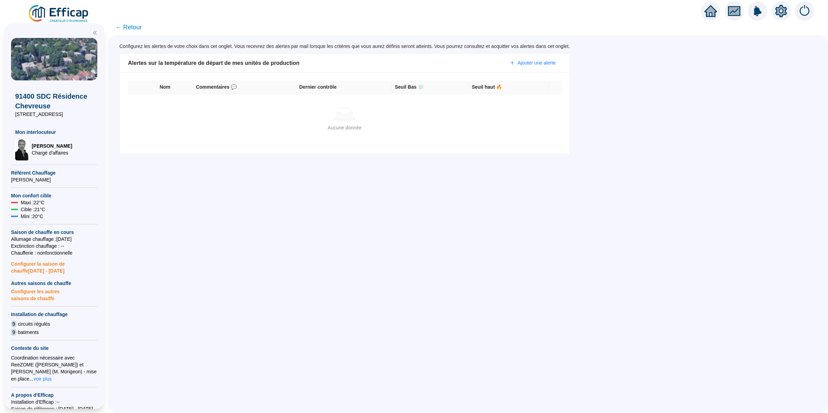
click at [739, 13] on icon "fund" at bounding box center [734, 11] width 10 height 8
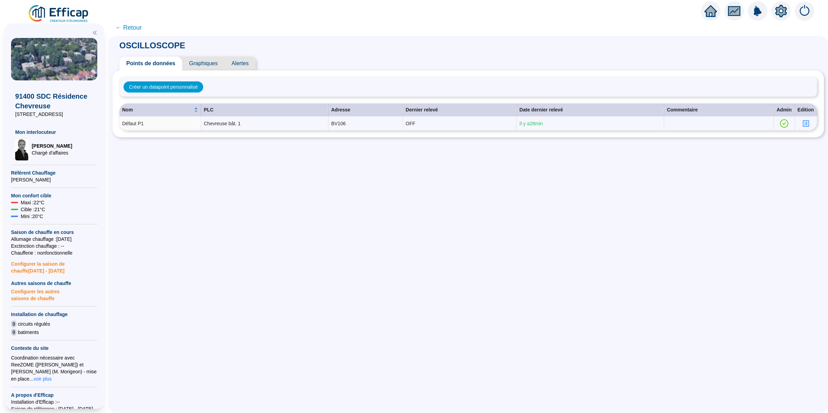
click at [252, 60] on span "Alertes" at bounding box center [240, 64] width 31 height 14
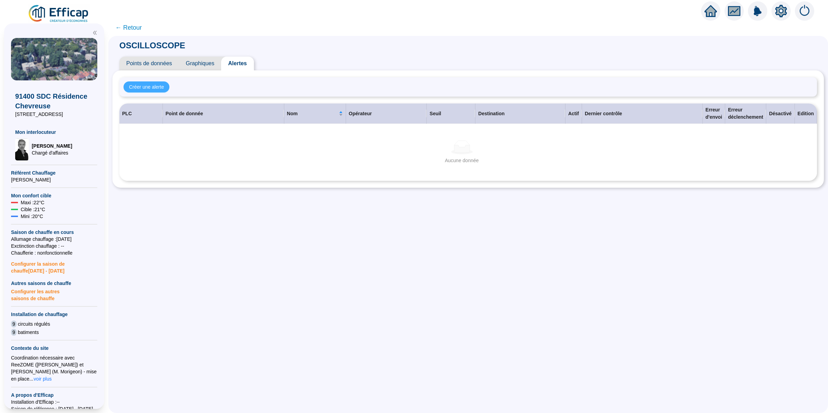
click at [164, 86] on span "Créer une alerte" at bounding box center [146, 87] width 35 height 7
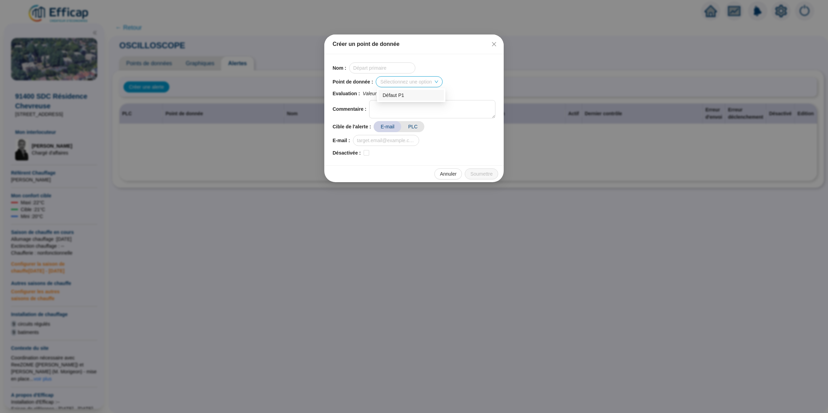
click at [406, 86] on input "search" at bounding box center [405, 82] width 51 height 10
click at [396, 68] on input "text" at bounding box center [382, 67] width 66 height 11
type input "Défaut"
click at [497, 44] on span "Fermer" at bounding box center [494, 44] width 11 height 6
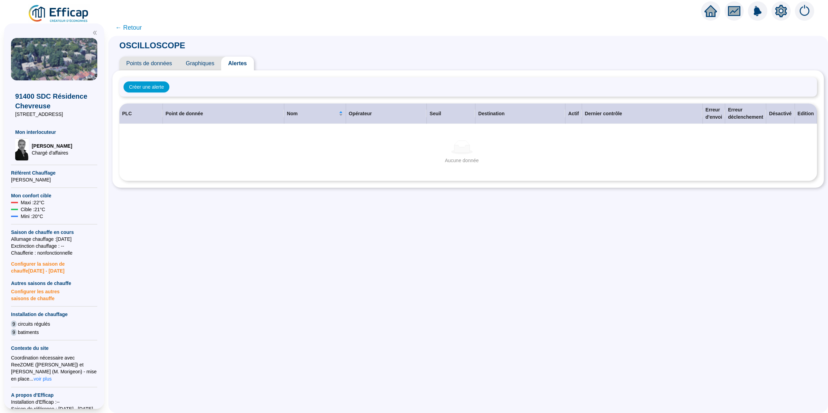
click at [139, 28] on span "← Retour" at bounding box center [128, 28] width 27 height 10
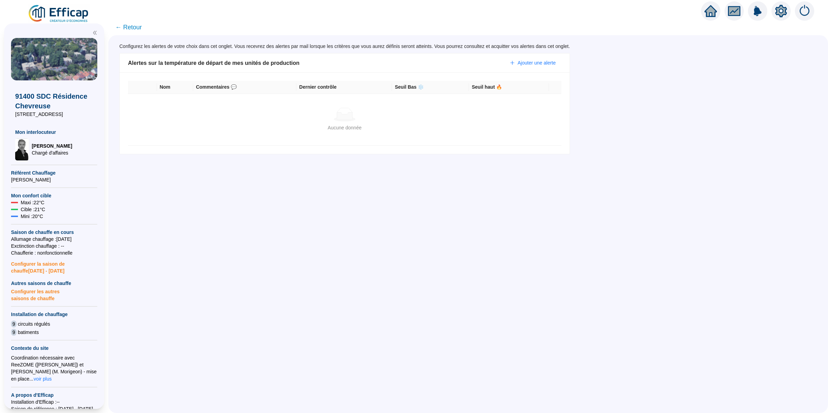
click at [142, 28] on span "← Retour" at bounding box center [128, 27] width 27 height 10
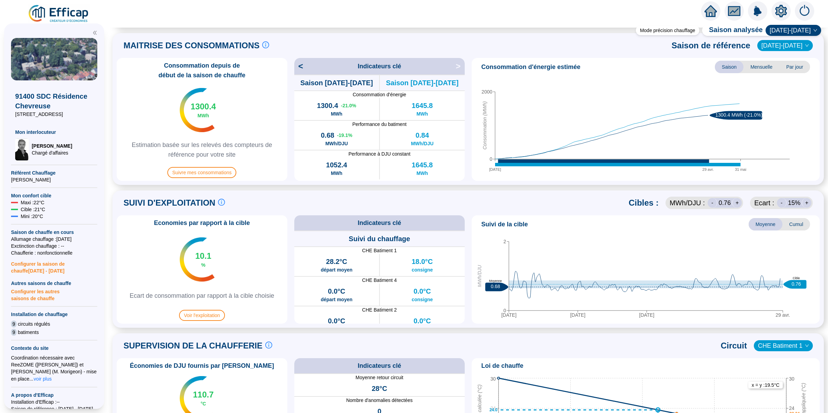
scroll to position [361, 0]
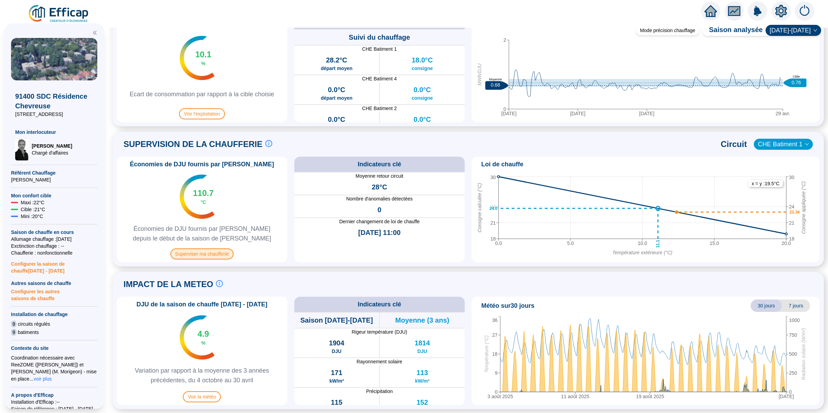
click at [214, 258] on span "Superviser ma chaufferie" at bounding box center [201, 253] width 63 height 11
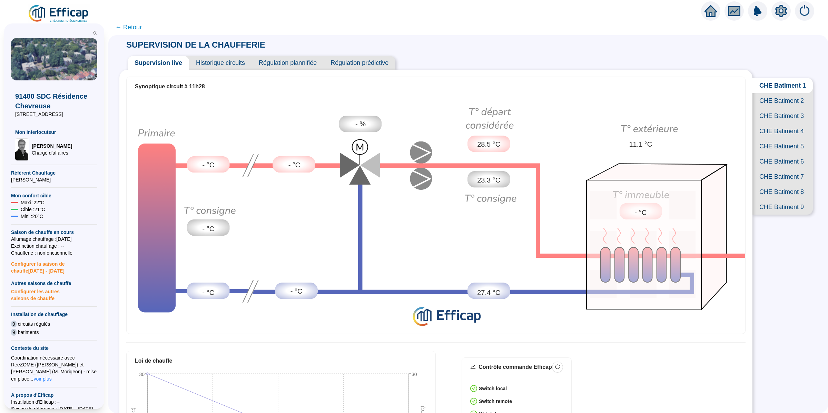
click at [730, 9] on icon "fund" at bounding box center [734, 11] width 10 height 8
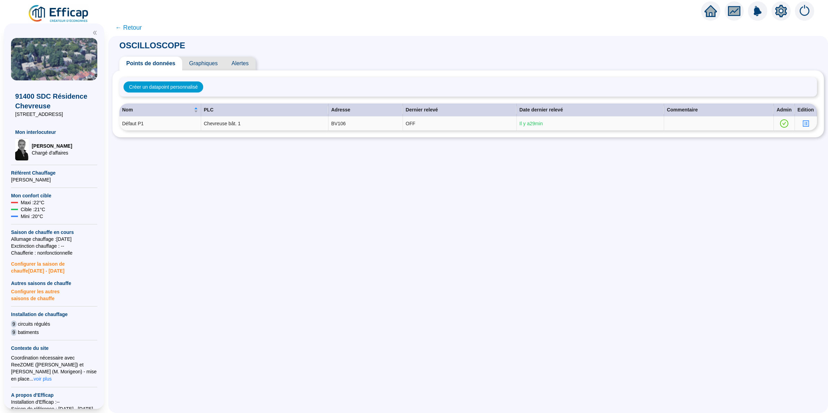
drag, startPoint x: 539, startPoint y: 122, endPoint x: 514, endPoint y: 120, distance: 25.3
click at [517, 120] on td "Il y a 29 min" at bounding box center [590, 124] width 147 height 14
click at [525, 158] on div "OSCILLOSCOPE Points de données Graphiques Alertes Créer un datapoint personnali…" at bounding box center [468, 224] width 720 height 377
click at [805, 122] on icon "profile" at bounding box center [806, 123] width 3 height 3
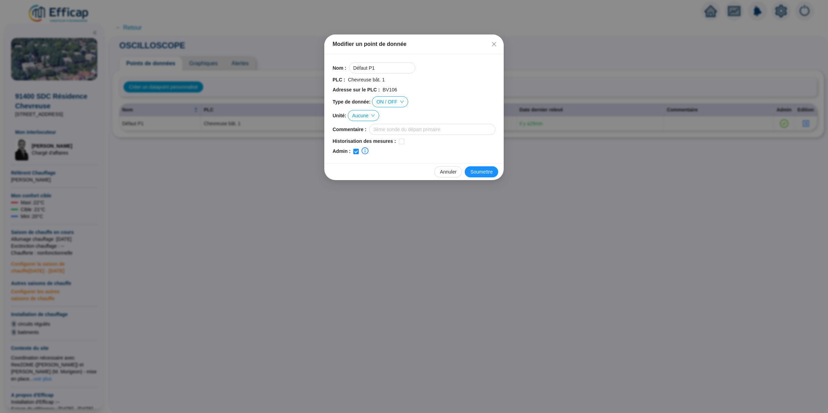
click at [426, 187] on div "Modifier un point de donnée Nom : Défaut P1 PLC : Chevreuse bât. 1 Adresse sur …" at bounding box center [414, 206] width 828 height 413
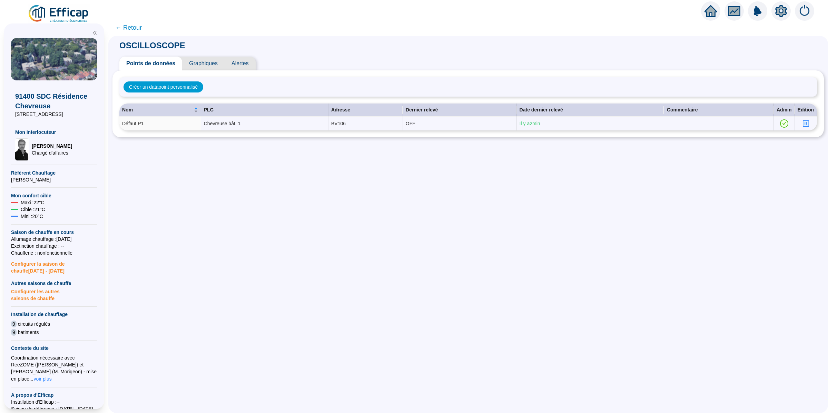
click at [208, 64] on span "Graphiques" at bounding box center [203, 64] width 42 height 14
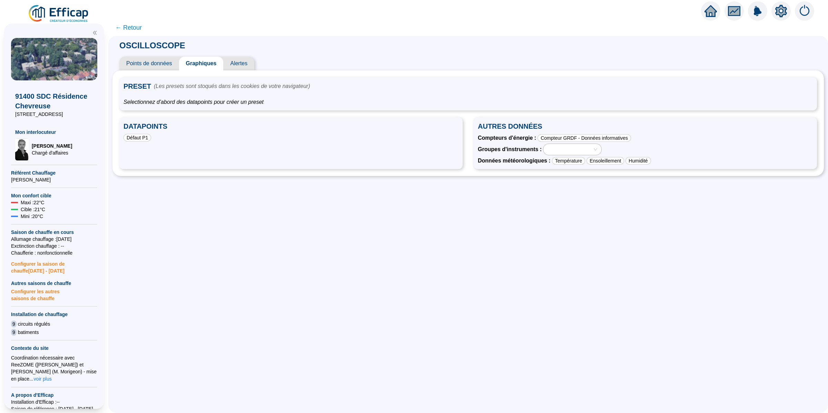
click at [247, 64] on span "Alertes" at bounding box center [238, 64] width 31 height 14
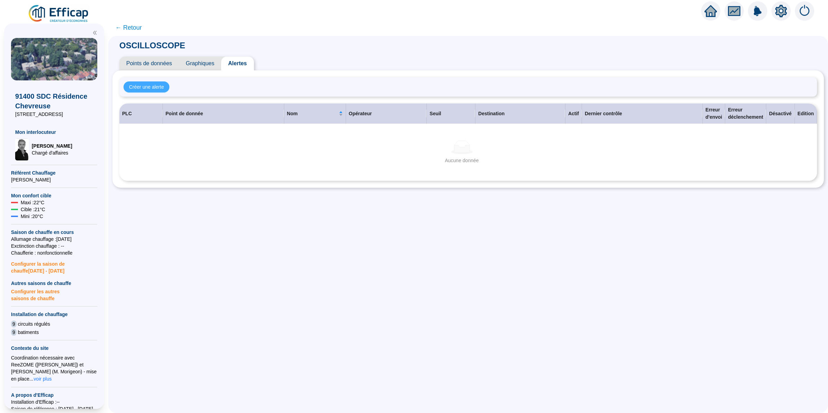
click at [164, 87] on span "Créer une alerte" at bounding box center [146, 87] width 35 height 7
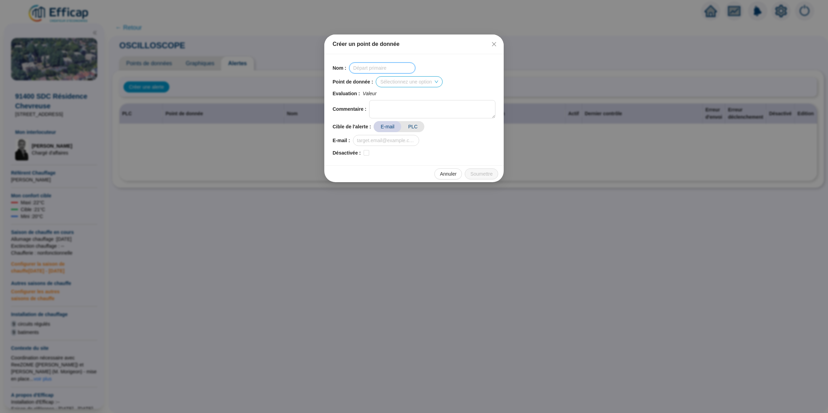
click at [381, 68] on input "text" at bounding box center [382, 67] width 66 height 11
type input "R"
type input "Défaut P1"
click at [430, 80] on input "search" at bounding box center [405, 82] width 51 height 10
click at [425, 99] on div "Défaut P1" at bounding box center [412, 95] width 66 height 11
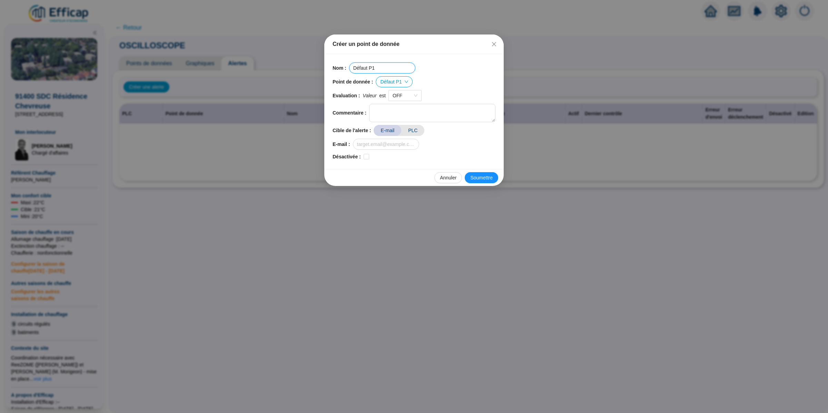
click at [386, 70] on input "Défaut P1" at bounding box center [382, 67] width 66 height 11
click at [410, 96] on span "OFF" at bounding box center [405, 95] width 25 height 10
click at [440, 87] on div "Point de donnée : Défaut P1" at bounding box center [414, 81] width 163 height 11
click at [403, 82] on span "Défaut P1" at bounding box center [394, 82] width 28 height 10
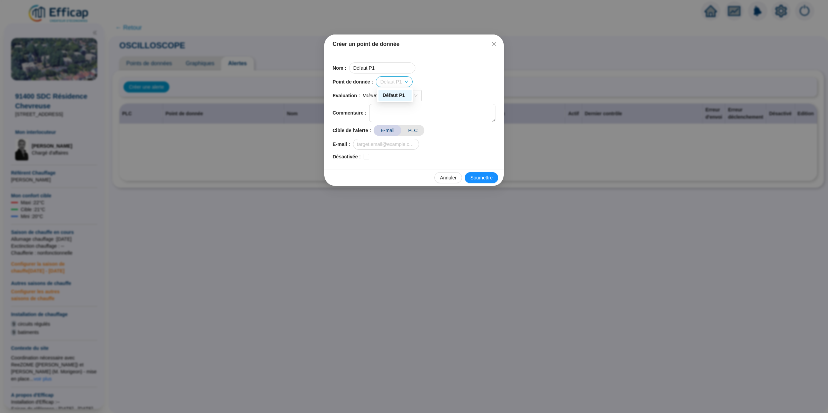
click at [401, 92] on div "Défaut P1" at bounding box center [395, 95] width 25 height 7
click at [417, 95] on span "OFF" at bounding box center [405, 95] width 25 height 10
click at [417, 131] on span "PLC" at bounding box center [412, 130] width 23 height 11
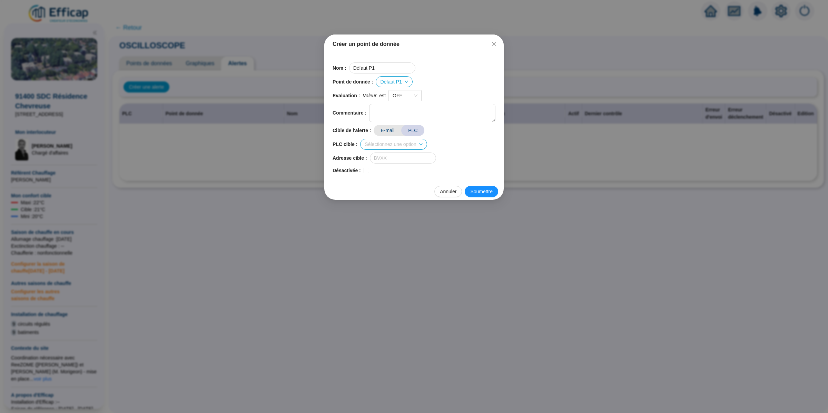
click at [416, 142] on input "search" at bounding box center [390, 144] width 51 height 10
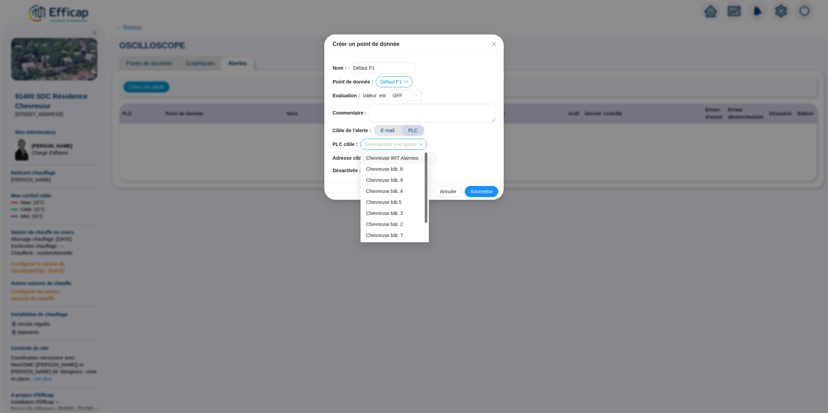
click at [409, 158] on div "Chevreuse WIT Alarmes" at bounding box center [394, 158] width 57 height 7
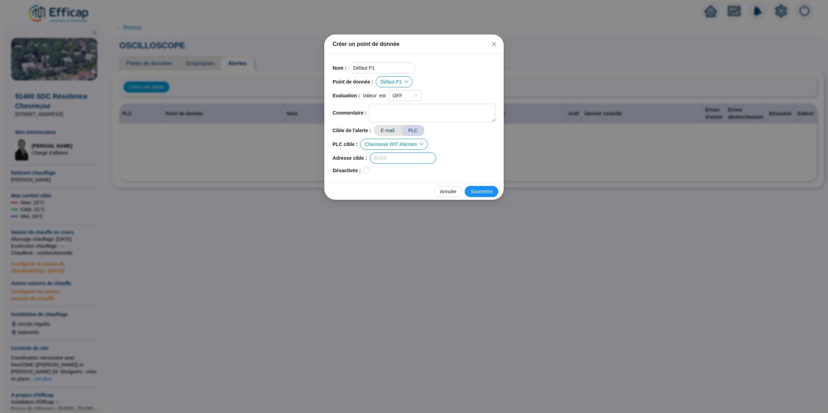
click at [417, 158] on input "text" at bounding box center [403, 158] width 66 height 11
click at [389, 157] on input "text" at bounding box center [403, 158] width 66 height 11
paste input "203378"
type input "203378"
click at [472, 187] on button "Soumettre" at bounding box center [481, 191] width 33 height 11
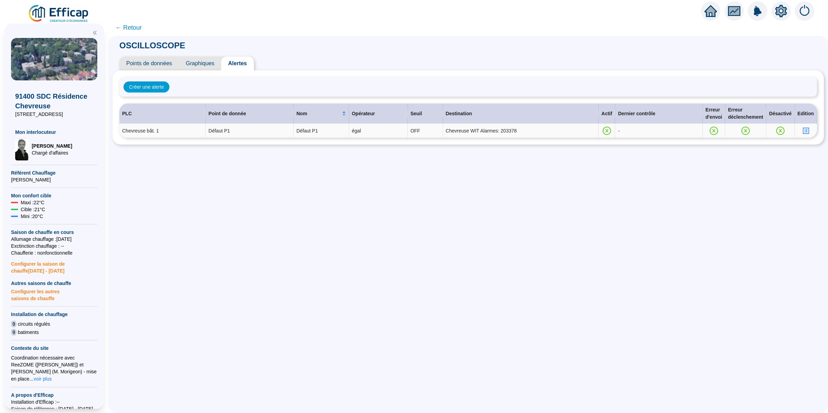
click at [803, 131] on icon "profile" at bounding box center [805, 130] width 5 height 5
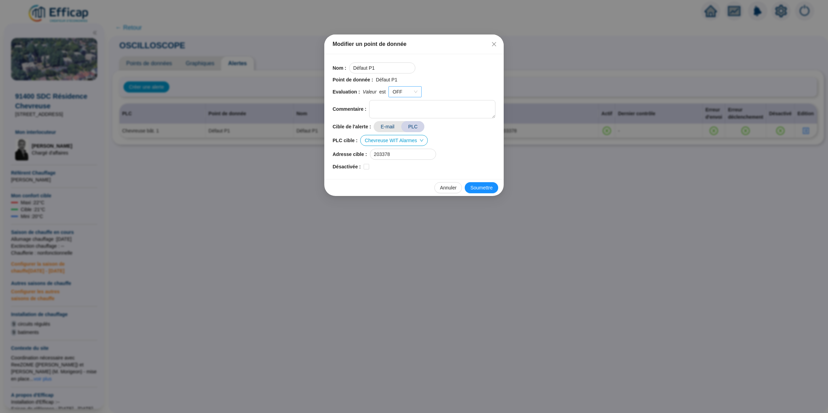
click at [412, 90] on span "OFF" at bounding box center [405, 92] width 25 height 10
click at [409, 109] on div "ON" at bounding box center [406, 106] width 22 height 7
click at [485, 187] on span "Soumettre" at bounding box center [481, 187] width 22 height 7
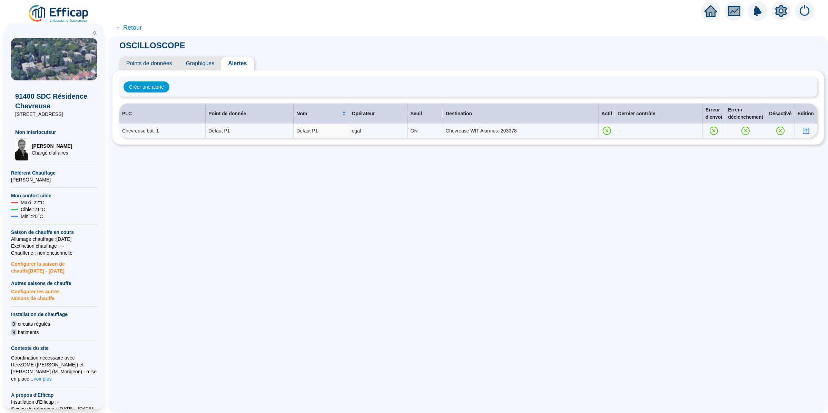
click at [154, 62] on span "Points de données" at bounding box center [149, 64] width 60 height 14
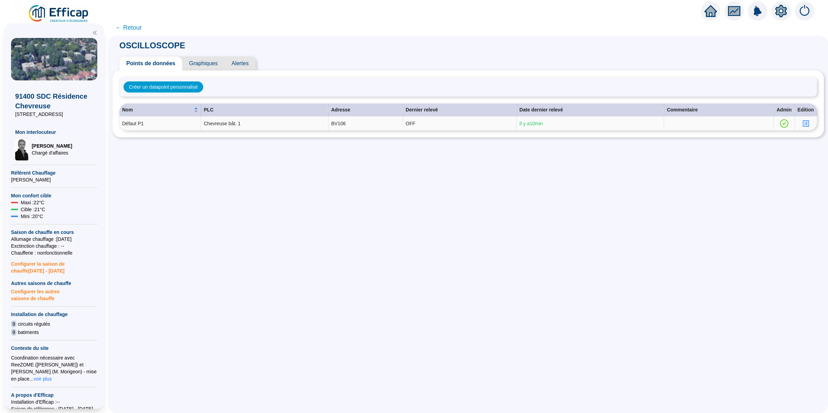
click at [803, 124] on icon "profile" at bounding box center [805, 123] width 5 height 5
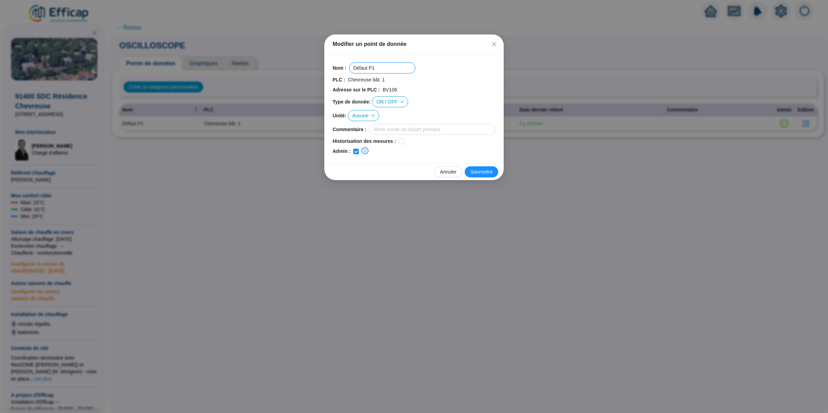
click at [383, 66] on input "Défaut P1" at bounding box center [382, 67] width 66 height 11
type input "Bat 1 Défaut P1"
click at [476, 177] on button "Soumettre" at bounding box center [481, 171] width 33 height 11
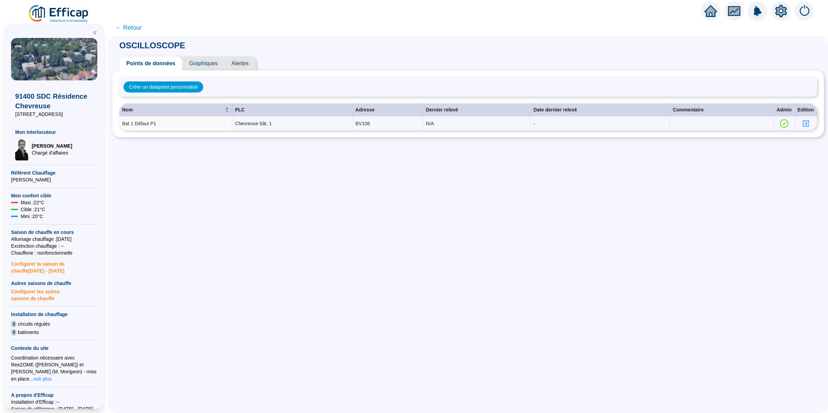
click at [247, 62] on span "Alertes" at bounding box center [240, 64] width 31 height 14
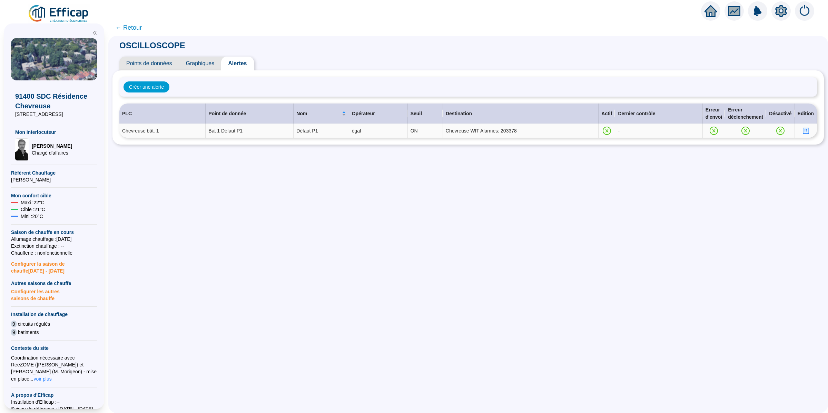
click at [803, 129] on icon "profile" at bounding box center [805, 130] width 5 height 5
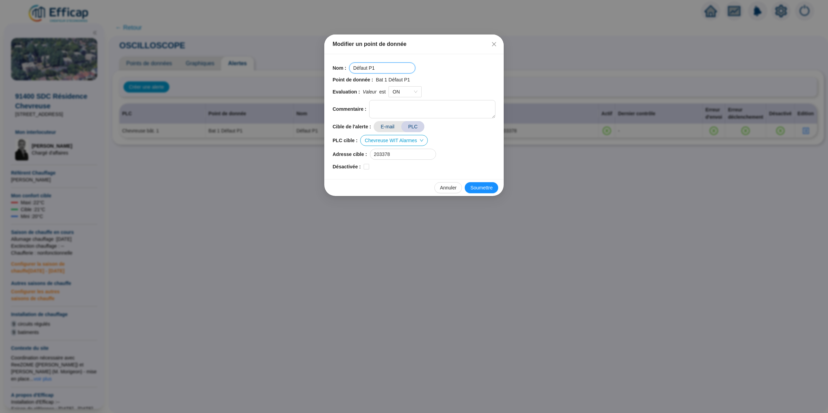
click at [353, 70] on input "Défaut P1" at bounding box center [382, 67] width 66 height 11
type input "Bat 1 Défaut P1"
click at [484, 181] on div "[PERSON_NAME]" at bounding box center [413, 187] width 179 height 17
click at [479, 187] on span "Soumettre" at bounding box center [481, 187] width 22 height 7
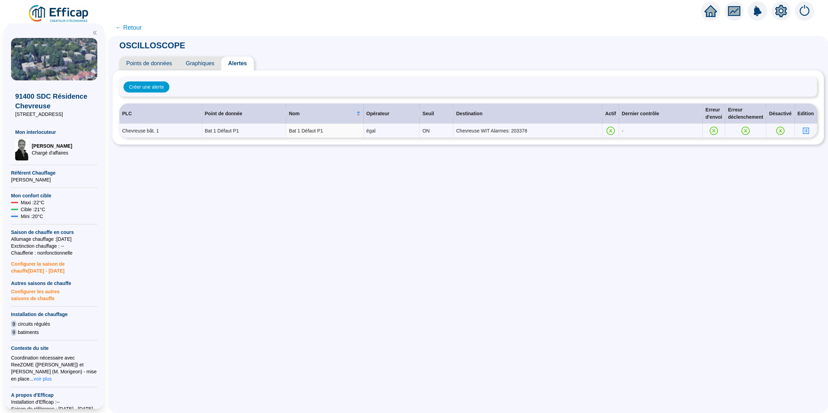
click at [173, 62] on span "Points de données" at bounding box center [149, 64] width 60 height 14
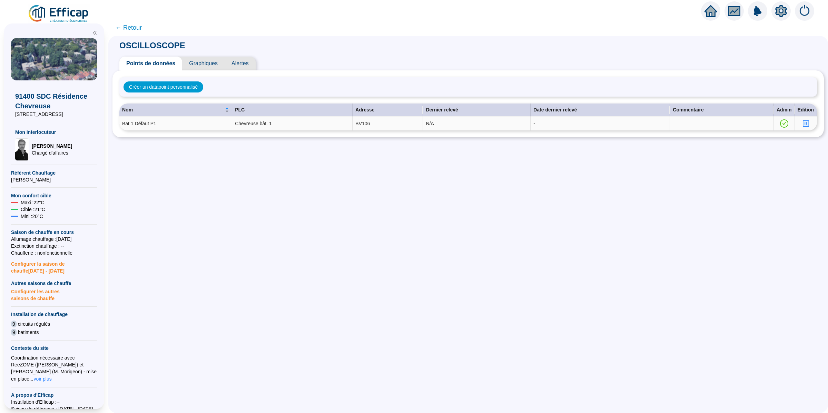
click at [803, 124] on icon "profile" at bounding box center [805, 123] width 5 height 5
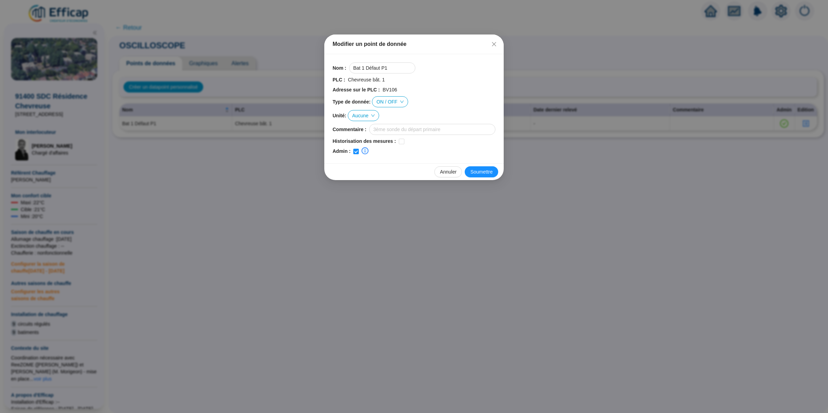
click at [798, 124] on div "Modifier un point de donnée Nom : Bat 1 Défaut P1 PLC : Chevreuse bât. 1 Adress…" at bounding box center [414, 206] width 828 height 413
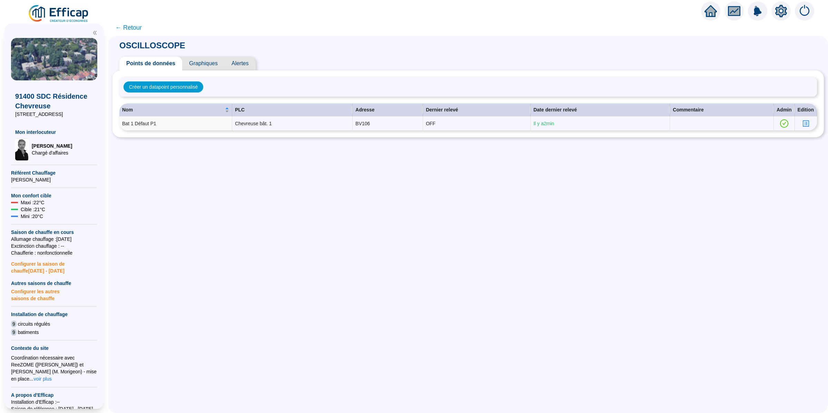
click at [246, 65] on span "Alertes" at bounding box center [240, 64] width 31 height 14
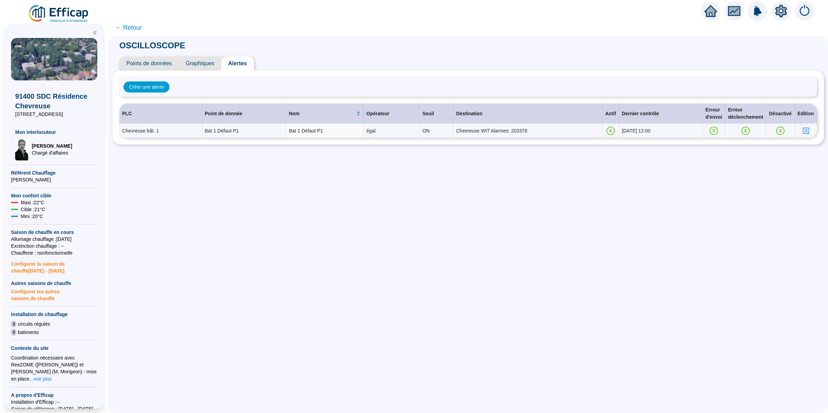
click at [282, 199] on div "OSCILLOSCOPE Points de données Graphiques Alertes Créer une alerte PLC Point de…" at bounding box center [468, 224] width 720 height 377
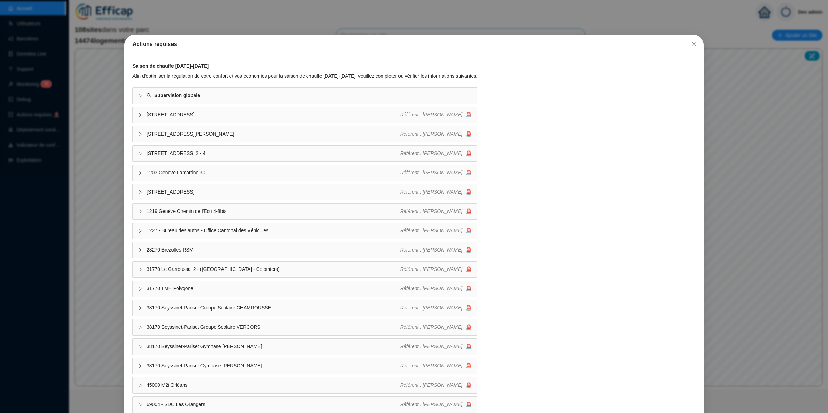
click at [98, 134] on div "Actions requises Saison de chauffe [DATE]-[DATE] Afin d'optimiser la régulation…" at bounding box center [414, 206] width 828 height 413
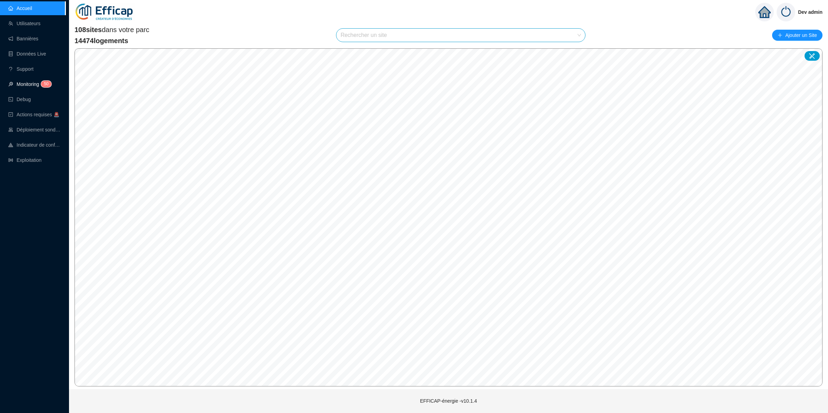
click at [40, 85] on span "5 0" at bounding box center [44, 85] width 10 height 6
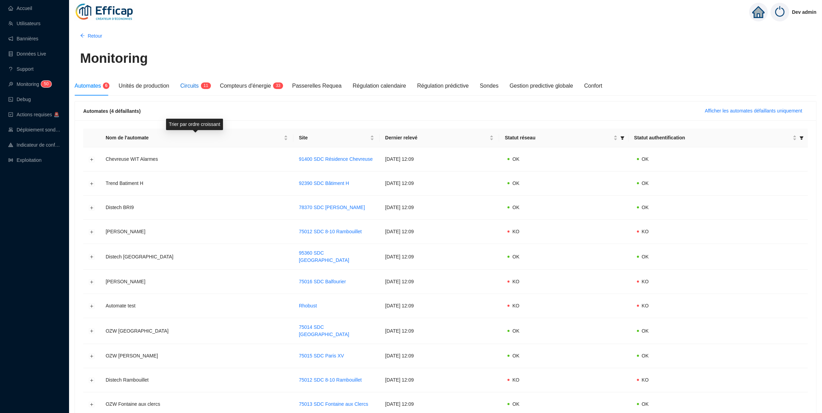
click at [208, 86] on span "1" at bounding box center [207, 85] width 2 height 5
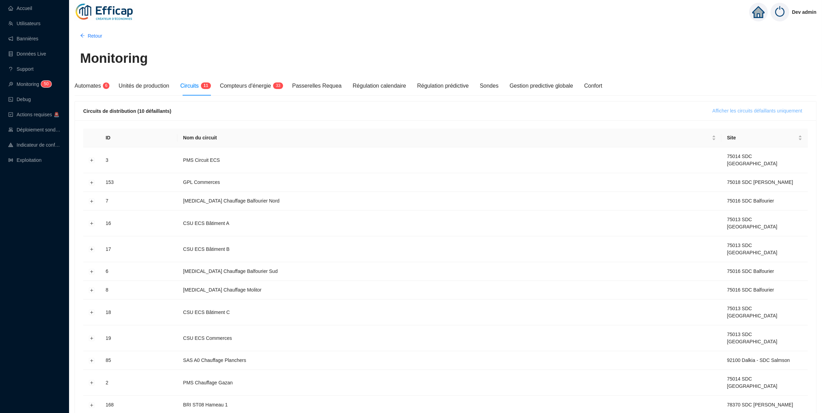
click at [753, 115] on button "Afficher les circuits défaillants uniquement" at bounding box center [757, 111] width 101 height 11
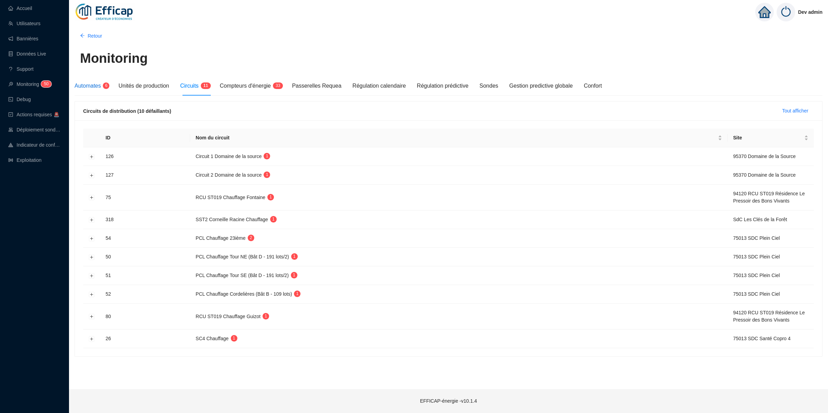
click at [90, 85] on span "Automates" at bounding box center [88, 86] width 26 height 6
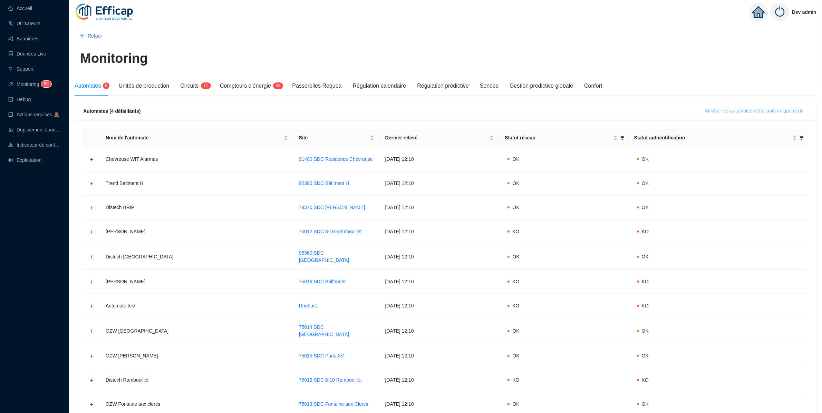
click at [719, 116] on button "Afficher les automates défaillants uniquement" at bounding box center [753, 111] width 108 height 11
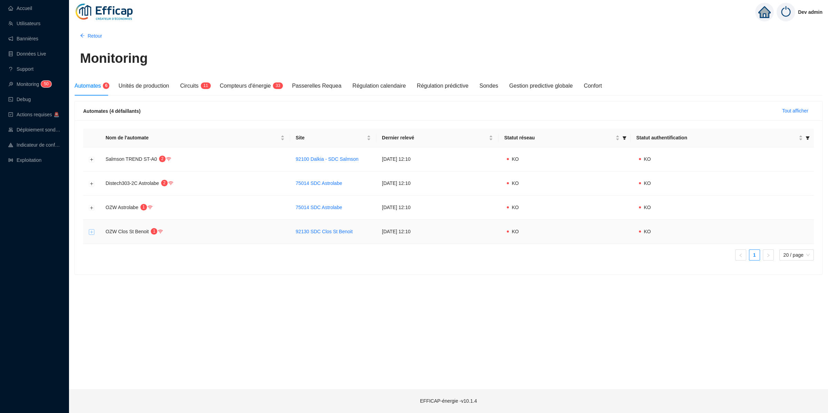
click at [92, 233] on button "Développer la ligne" at bounding box center [92, 232] width 6 height 6
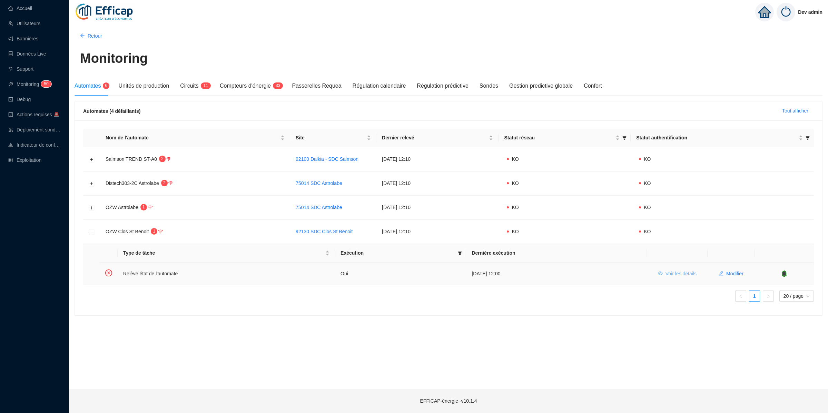
click at [679, 269] on button "Voir les détails" at bounding box center [678, 273] width 50 height 11
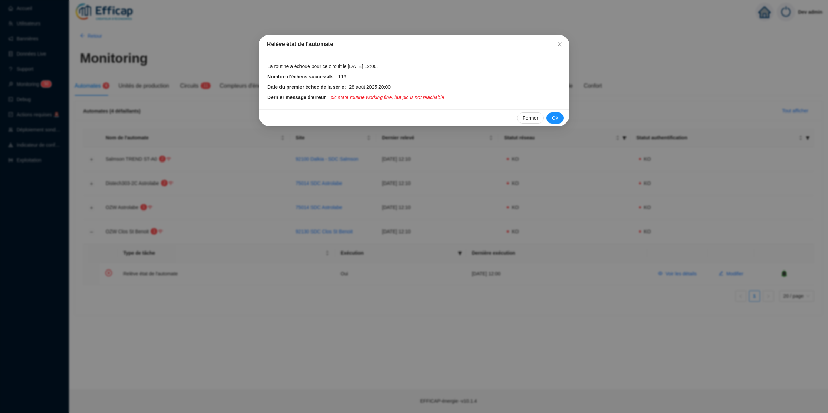
click at [128, 33] on div "Relève état de l'automate La routine a échoué pour ce circuit le 2 sept. 2025 1…" at bounding box center [414, 206] width 828 height 413
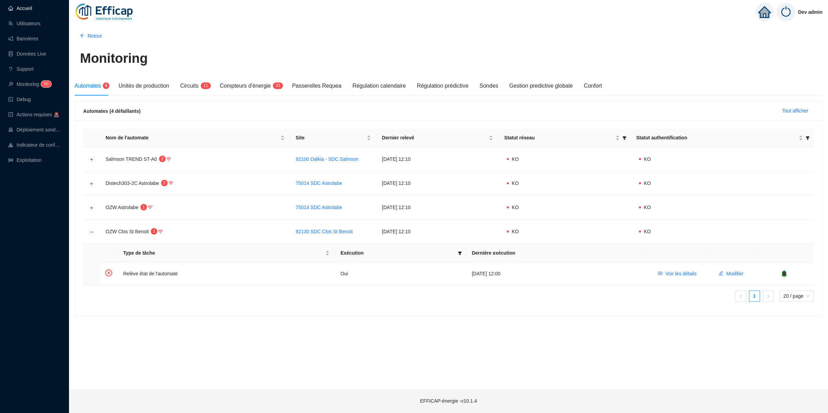
click at [32, 11] on link "Accueil" at bounding box center [20, 9] width 24 height 6
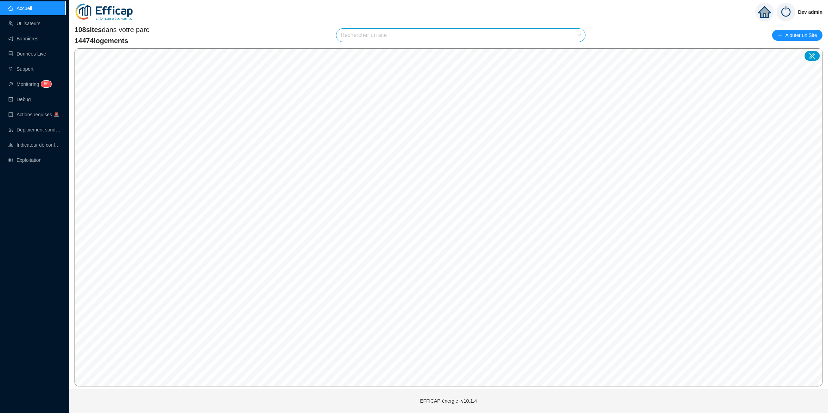
click at [400, 33] on input "search" at bounding box center [458, 35] width 234 height 13
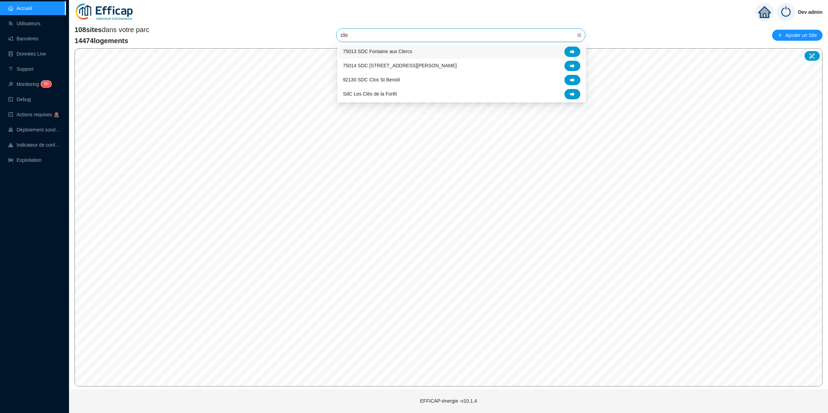
type input "clos"
click at [577, 51] on div at bounding box center [573, 52] width 16 height 10
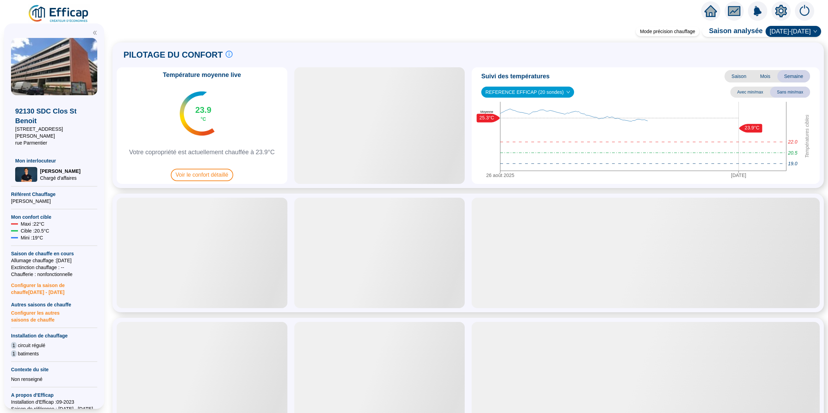
click at [780, 9] on icon "setting" at bounding box center [781, 11] width 5 height 5
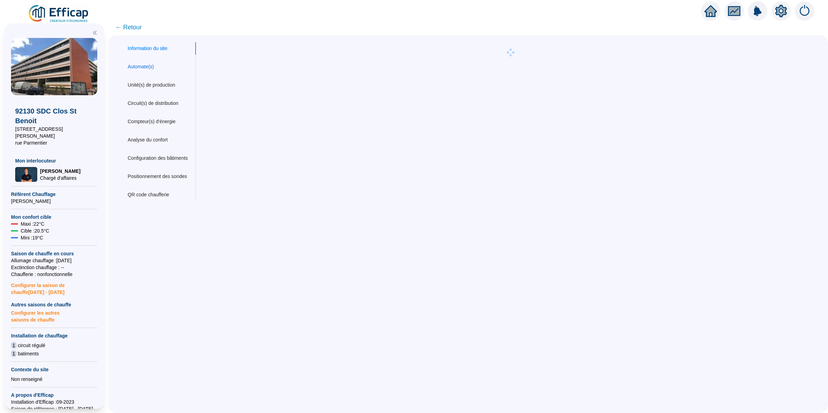
click at [152, 69] on div "Automate(s)" at bounding box center [141, 66] width 26 height 7
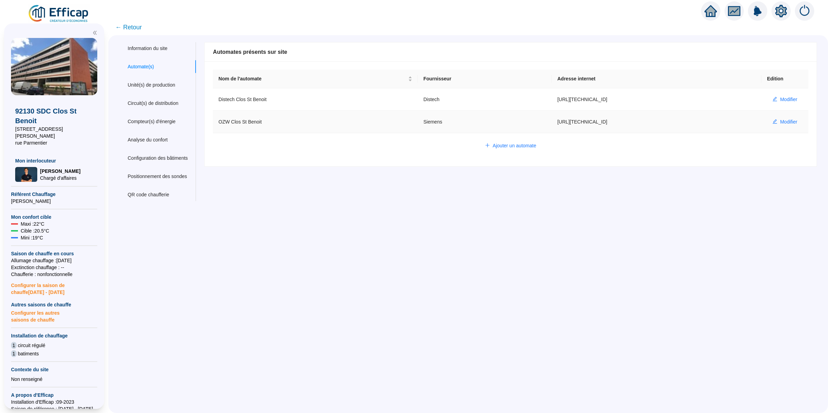
drag, startPoint x: 618, startPoint y: 126, endPoint x: 543, endPoint y: 123, distance: 75.0
click at [552, 123] on td "https://86.247.87.7:5002" at bounding box center [657, 122] width 210 height 22
copy td "https://86.247.87.7:5002"
click at [69, 20] on div "92130 SDC Clos St Benoit 40 rue Foucher Lepelletier rue Parmentier Mon interloc…" at bounding box center [54, 216] width 108 height 394
click at [59, 11] on img at bounding box center [59, 13] width 62 height 19
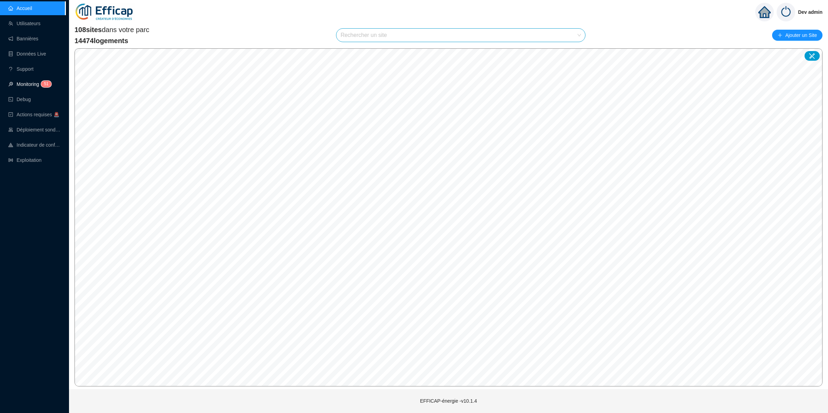
click at [48, 83] on span "1" at bounding box center [47, 83] width 2 height 5
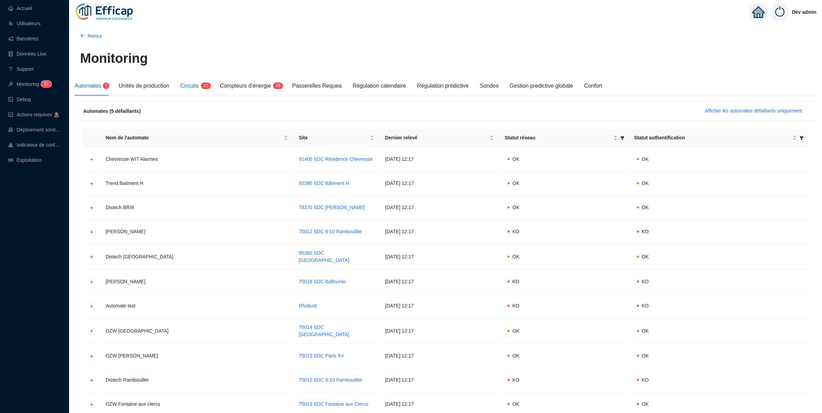
click at [198, 84] on span "Circuits" at bounding box center [189, 86] width 18 height 6
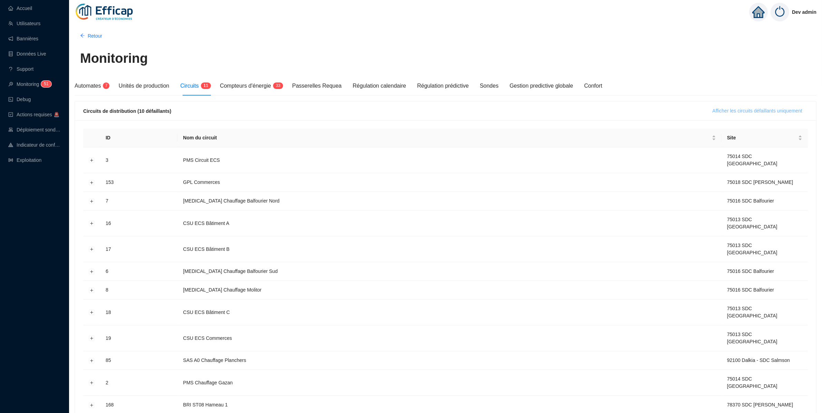
click at [716, 113] on span "Afficher les circuits défaillants uniquement" at bounding box center [757, 110] width 90 height 7
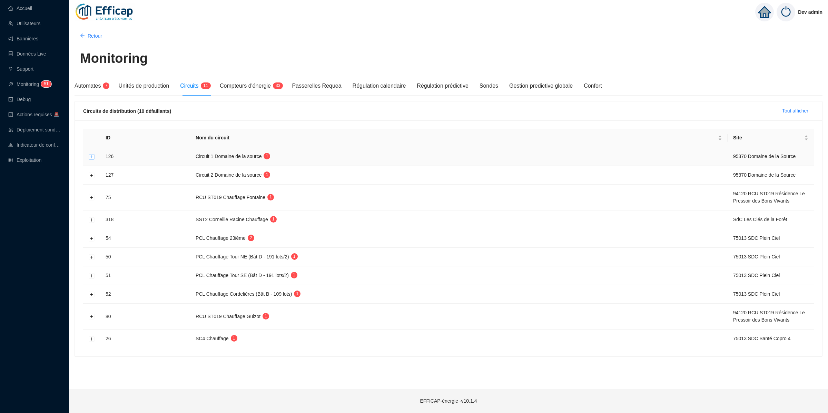
click at [93, 155] on button "Développer la ligne" at bounding box center [92, 157] width 6 height 6
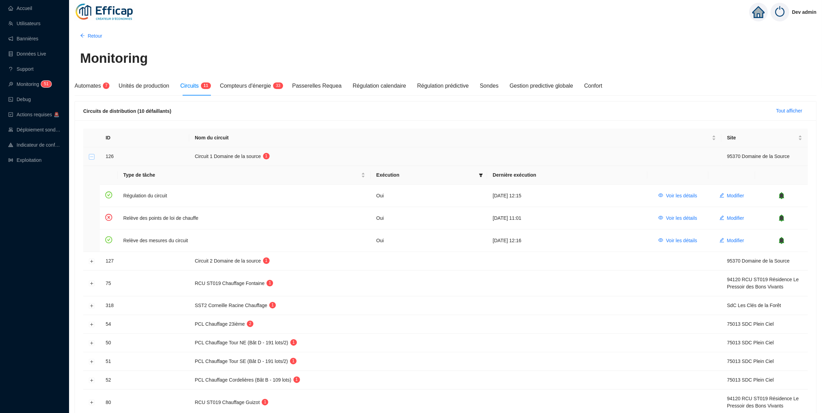
click at [92, 156] on button "Réduire la ligne" at bounding box center [92, 157] width 6 height 6
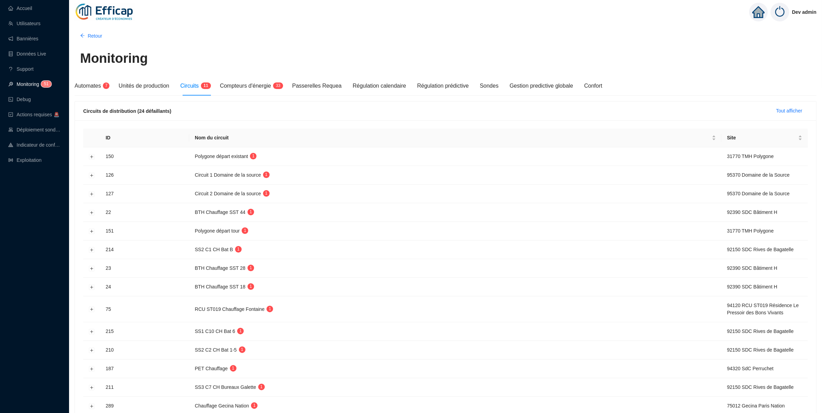
click at [40, 85] on link "Monitoring 5 1" at bounding box center [28, 84] width 41 height 6
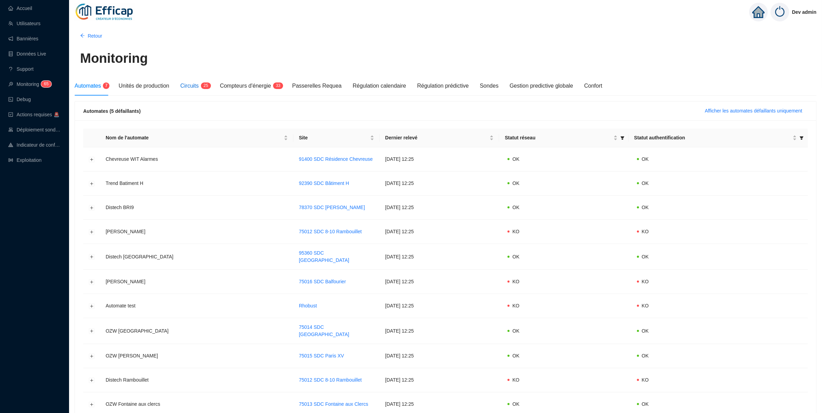
click at [193, 84] on span "Circuits" at bounding box center [189, 86] width 18 height 6
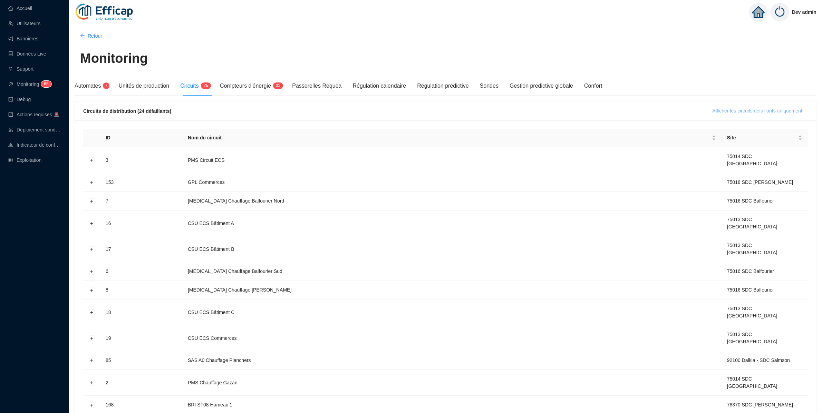
click at [713, 113] on span "Afficher les circuits défaillants uniquement" at bounding box center [757, 110] width 90 height 7
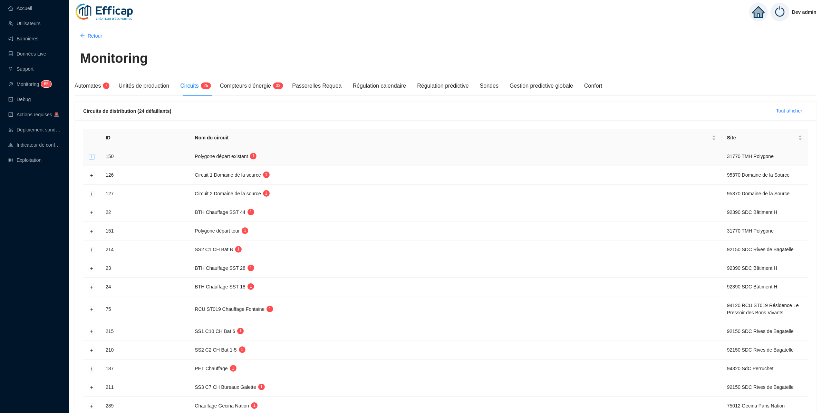
click at [89, 157] on button "Développer la ligne" at bounding box center [92, 157] width 6 height 6
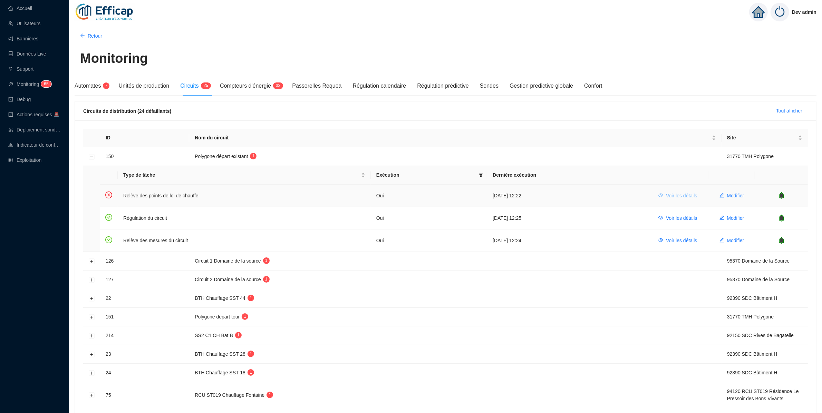
click at [658, 196] on icon "eye" at bounding box center [660, 195] width 5 height 5
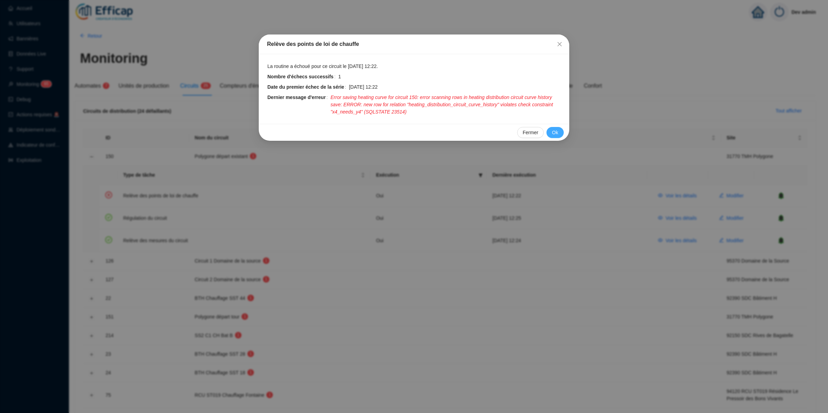
click at [552, 130] on span "Ok" at bounding box center [555, 132] width 6 height 7
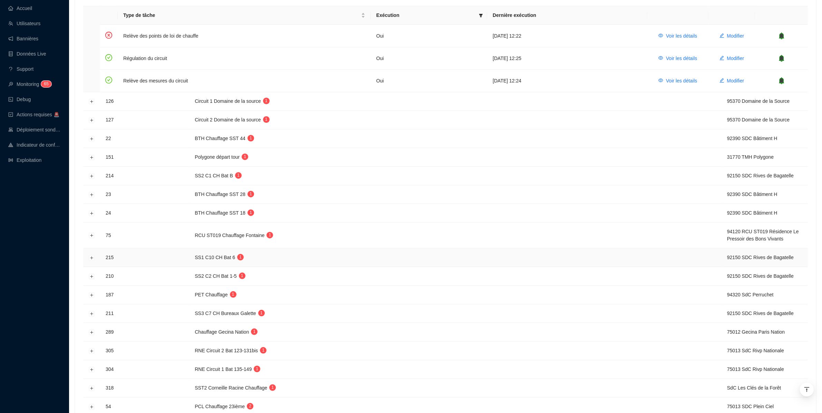
scroll to position [161, 0]
click at [90, 139] on button "Développer la ligne" at bounding box center [92, 138] width 6 height 6
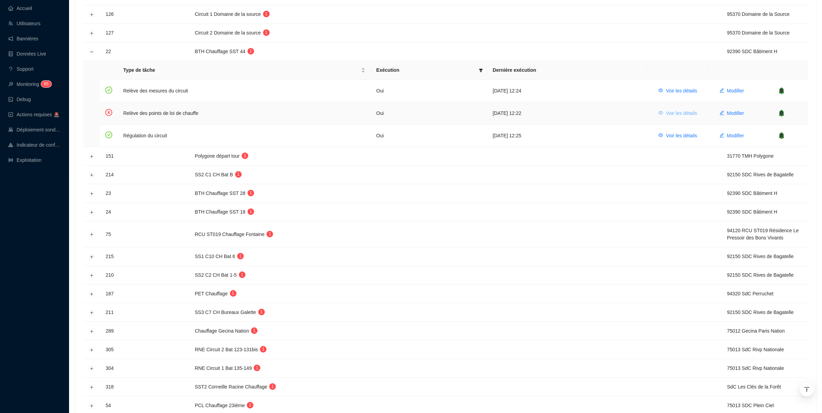
click at [670, 112] on span "Voir les détails" at bounding box center [681, 113] width 31 height 7
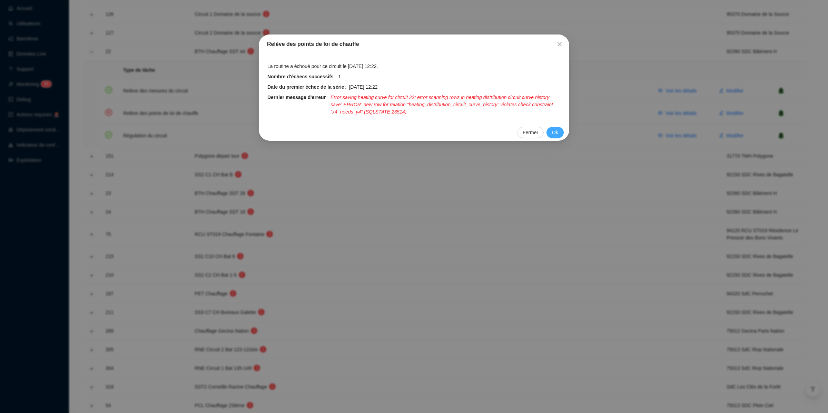
click at [553, 129] on span "Ok" at bounding box center [555, 132] width 6 height 7
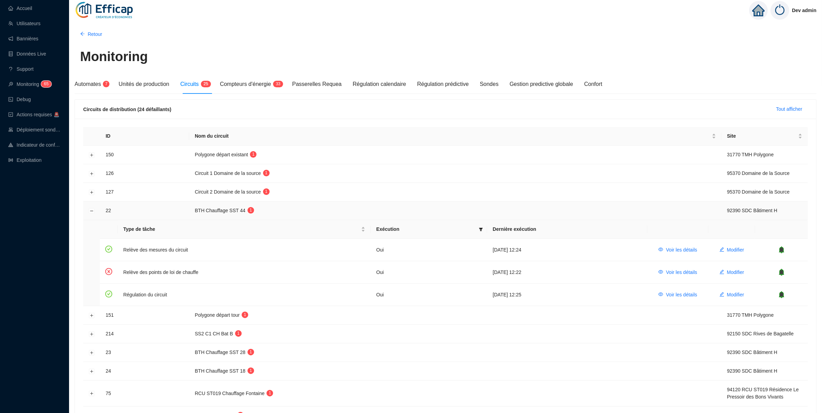
scroll to position [0, 0]
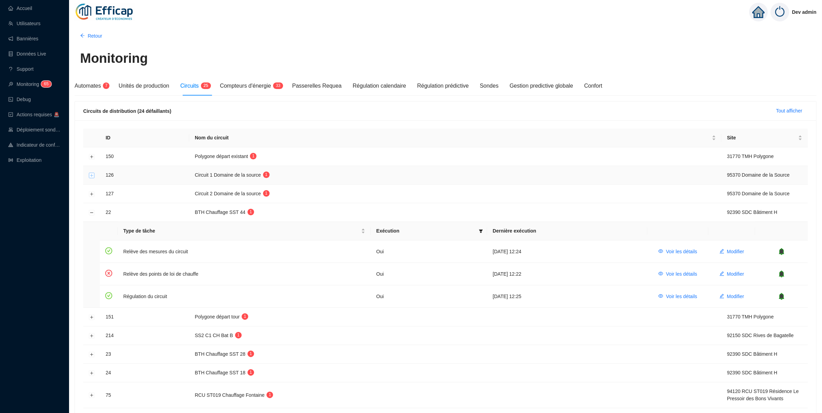
click at [92, 176] on button "Développer la ligne" at bounding box center [92, 176] width 6 height 6
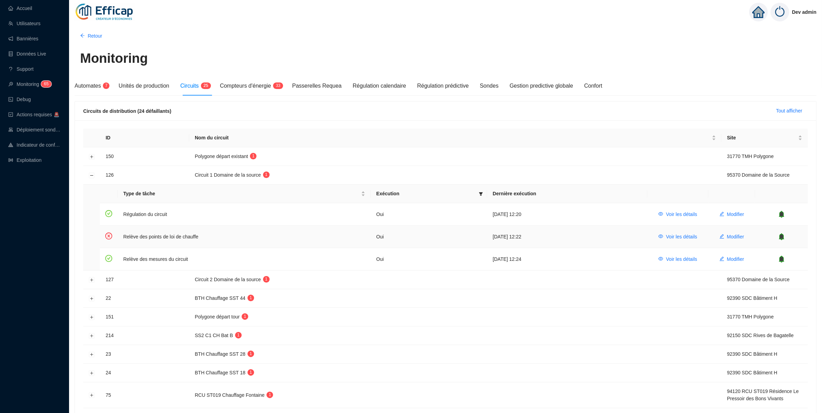
click at [750, 241] on td "Modifier" at bounding box center [731, 237] width 47 height 22
click at [731, 234] on span "Modifier" at bounding box center [735, 236] width 17 height 7
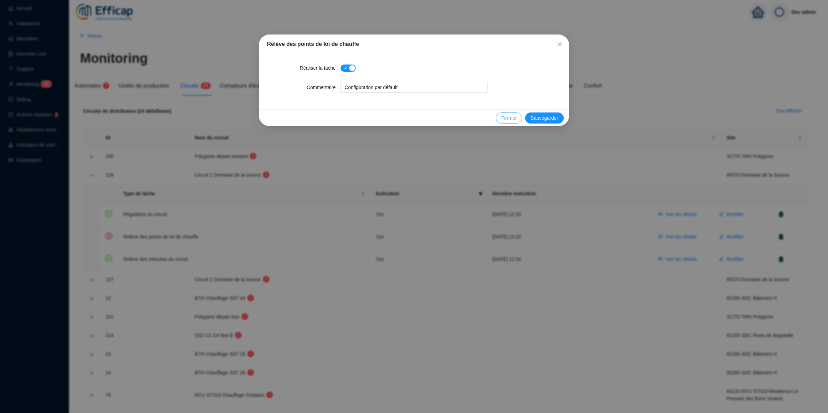
click at [513, 116] on span "Fermer" at bounding box center [509, 118] width 16 height 7
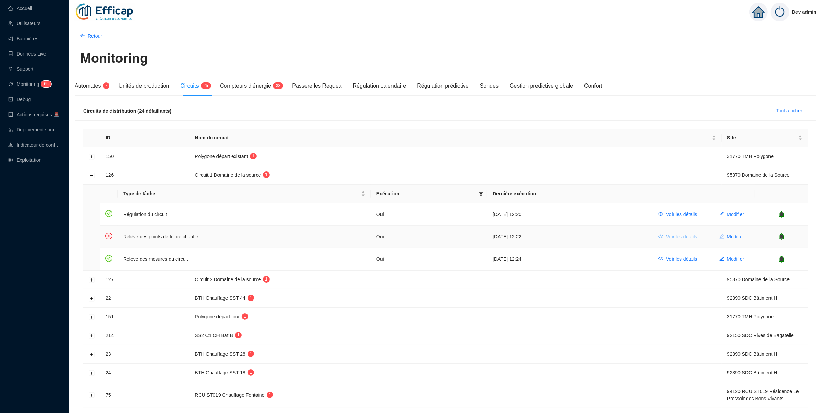
click at [673, 236] on span "Voir les détails" at bounding box center [681, 236] width 31 height 7
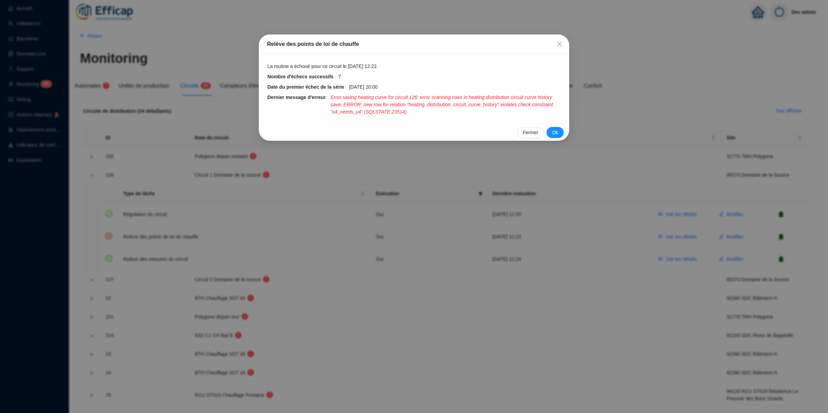
drag, startPoint x: 160, startPoint y: 182, endPoint x: 159, endPoint y: 189, distance: 8.1
click at [160, 182] on div "Relève des points de loi de chauffe La routine a échoué pour ce circuit le 2 se…" at bounding box center [414, 206] width 828 height 413
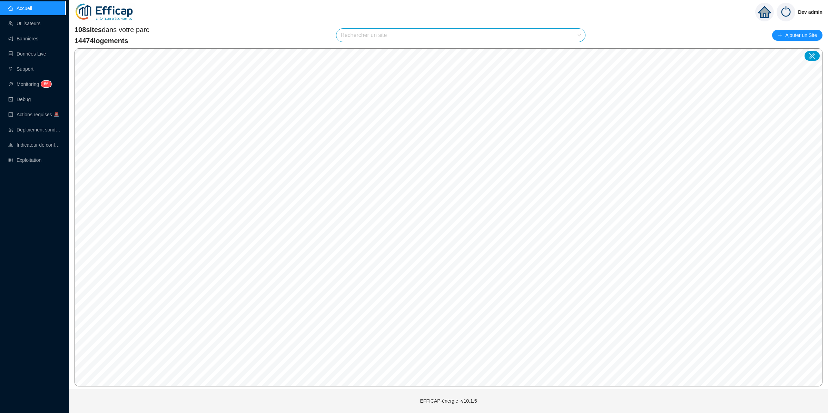
click at [391, 39] on input "search" at bounding box center [458, 35] width 234 height 13
